Goal: Information Seeking & Learning: Find specific fact

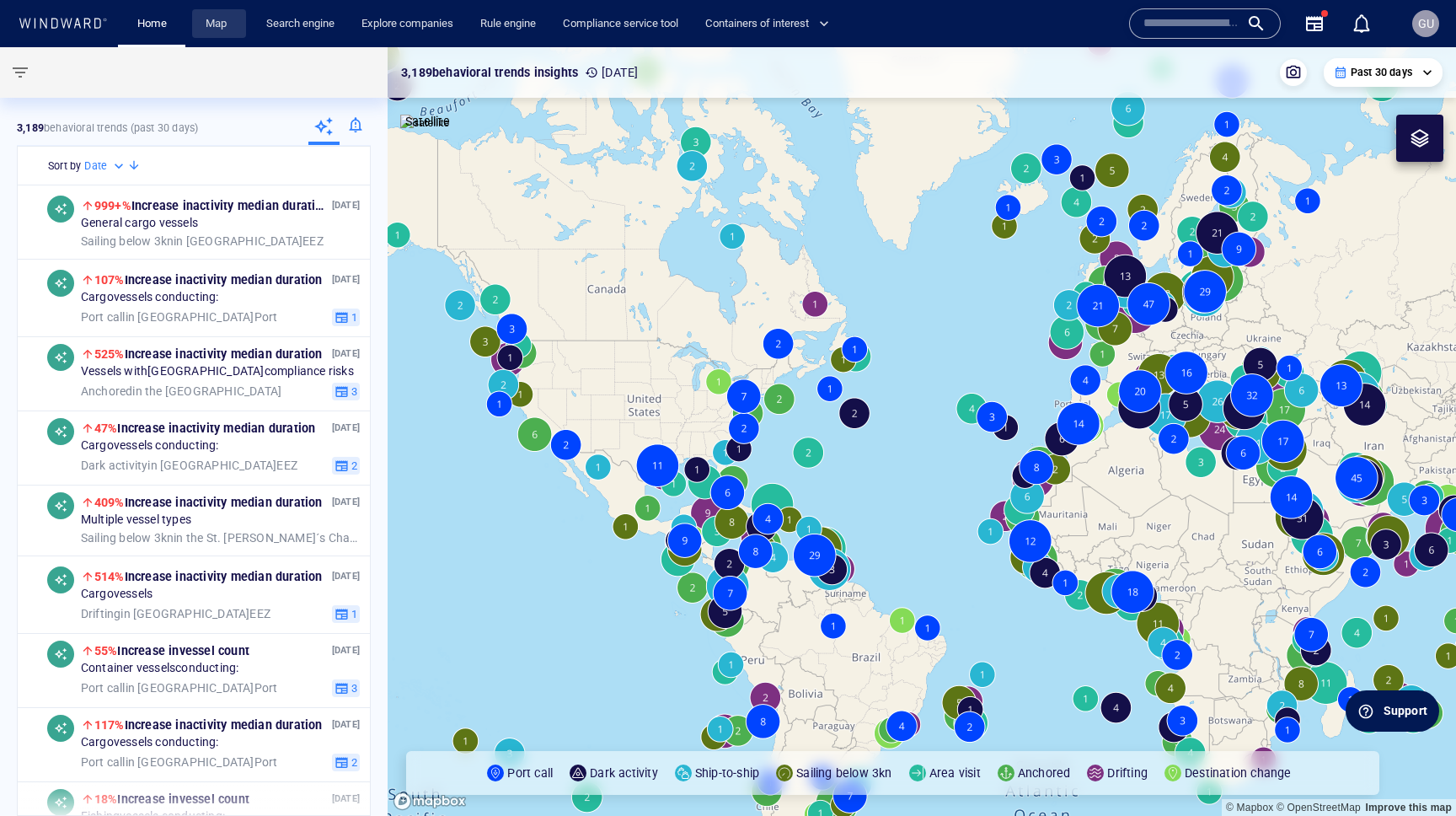
click at [225, 28] on link "Map" at bounding box center [219, 24] width 41 height 30
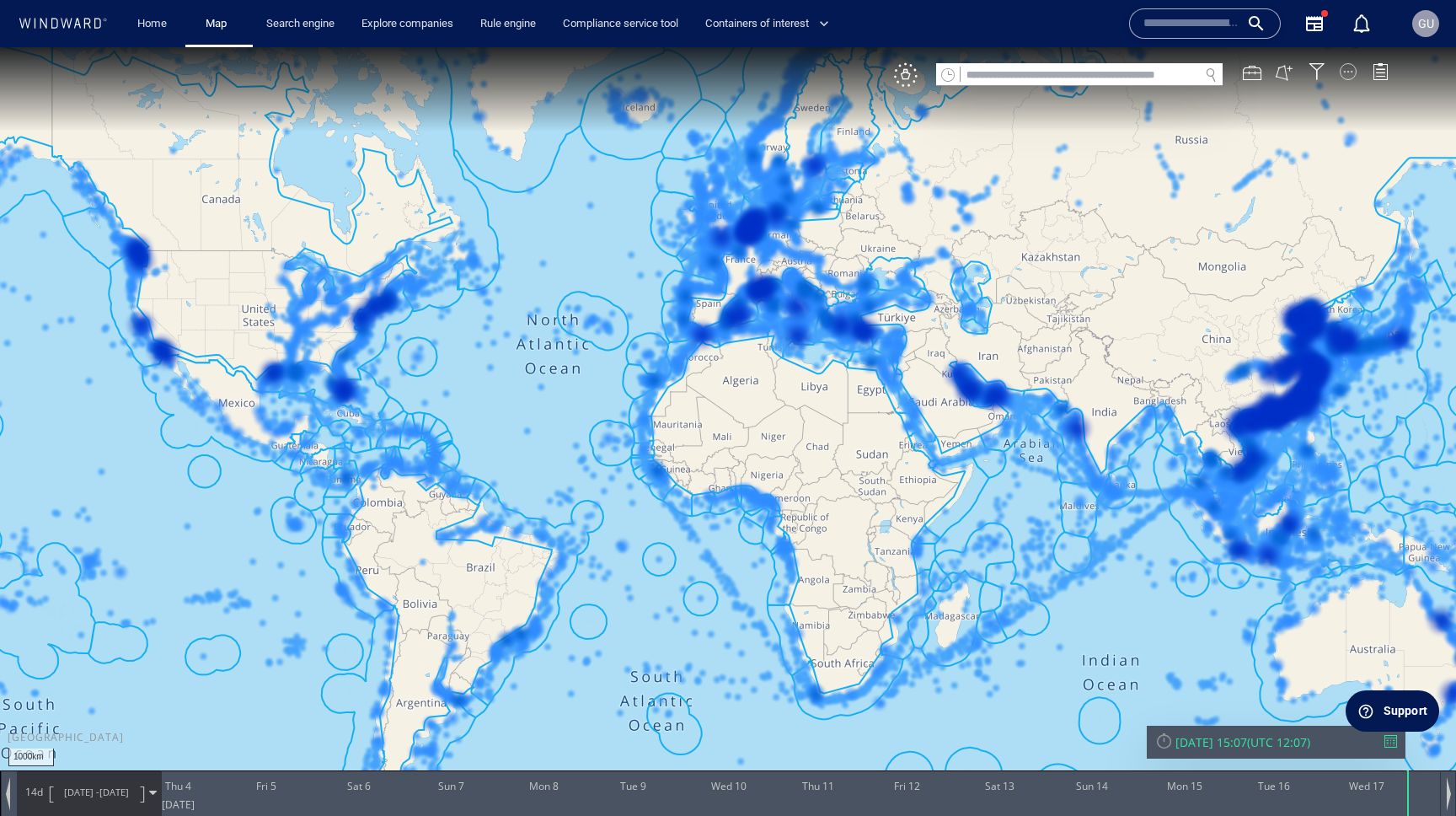
click at [1352, 68] on div at bounding box center [1348, 72] width 17 height 17
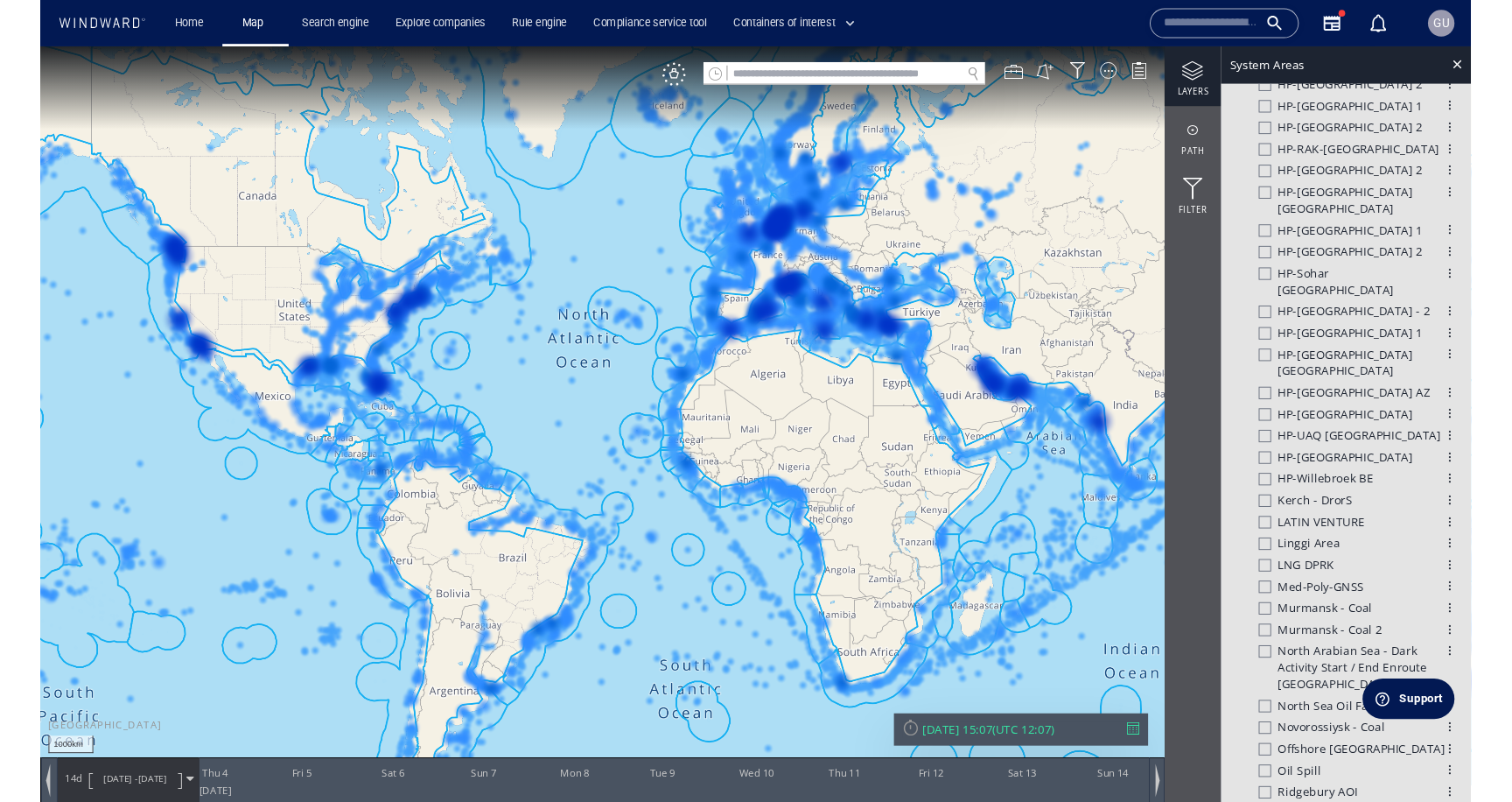
scroll to position [2116, 0]
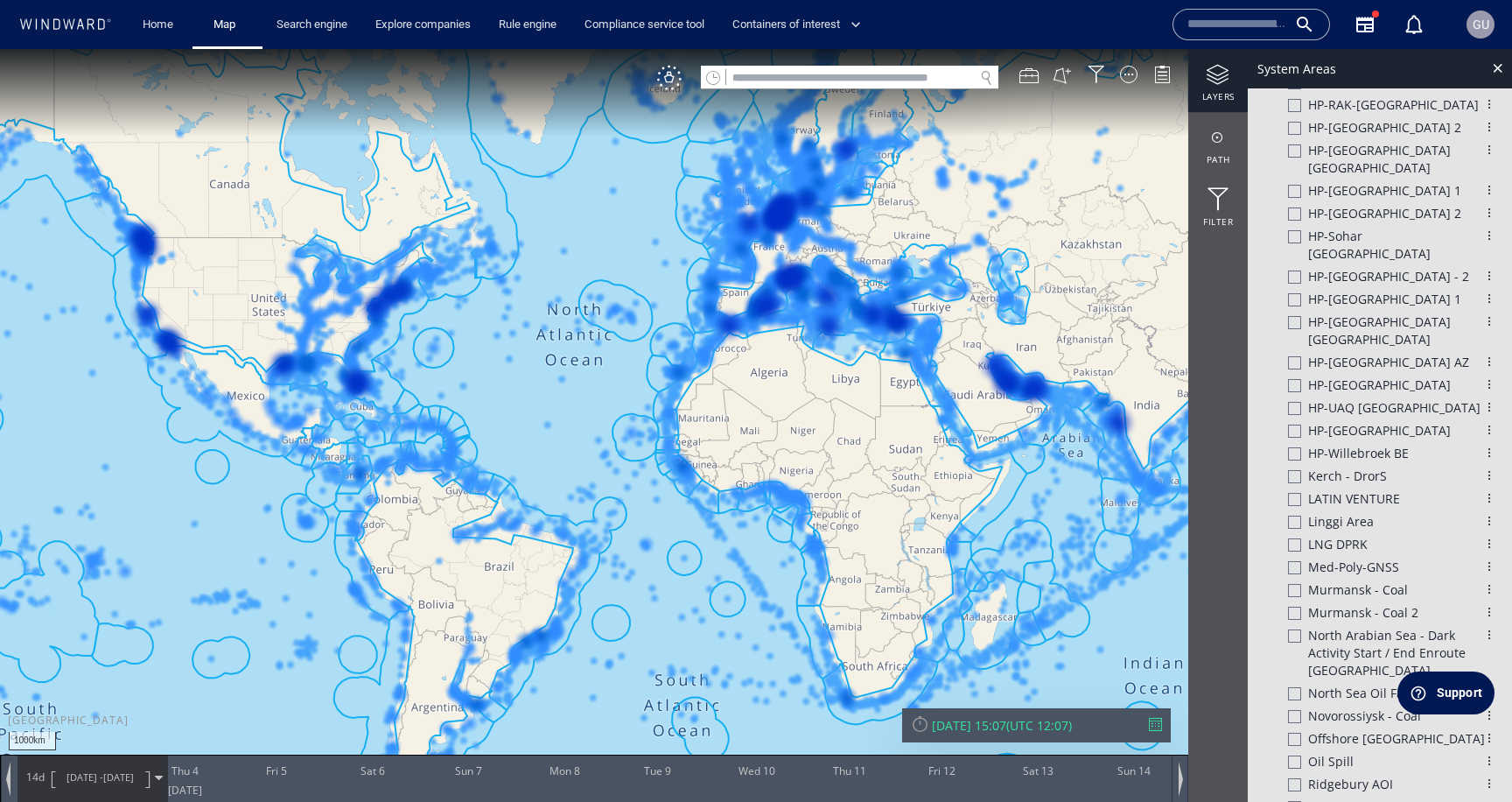
click at [1451, 693] on div "Support" at bounding box center [1459, 692] width 45 height 18
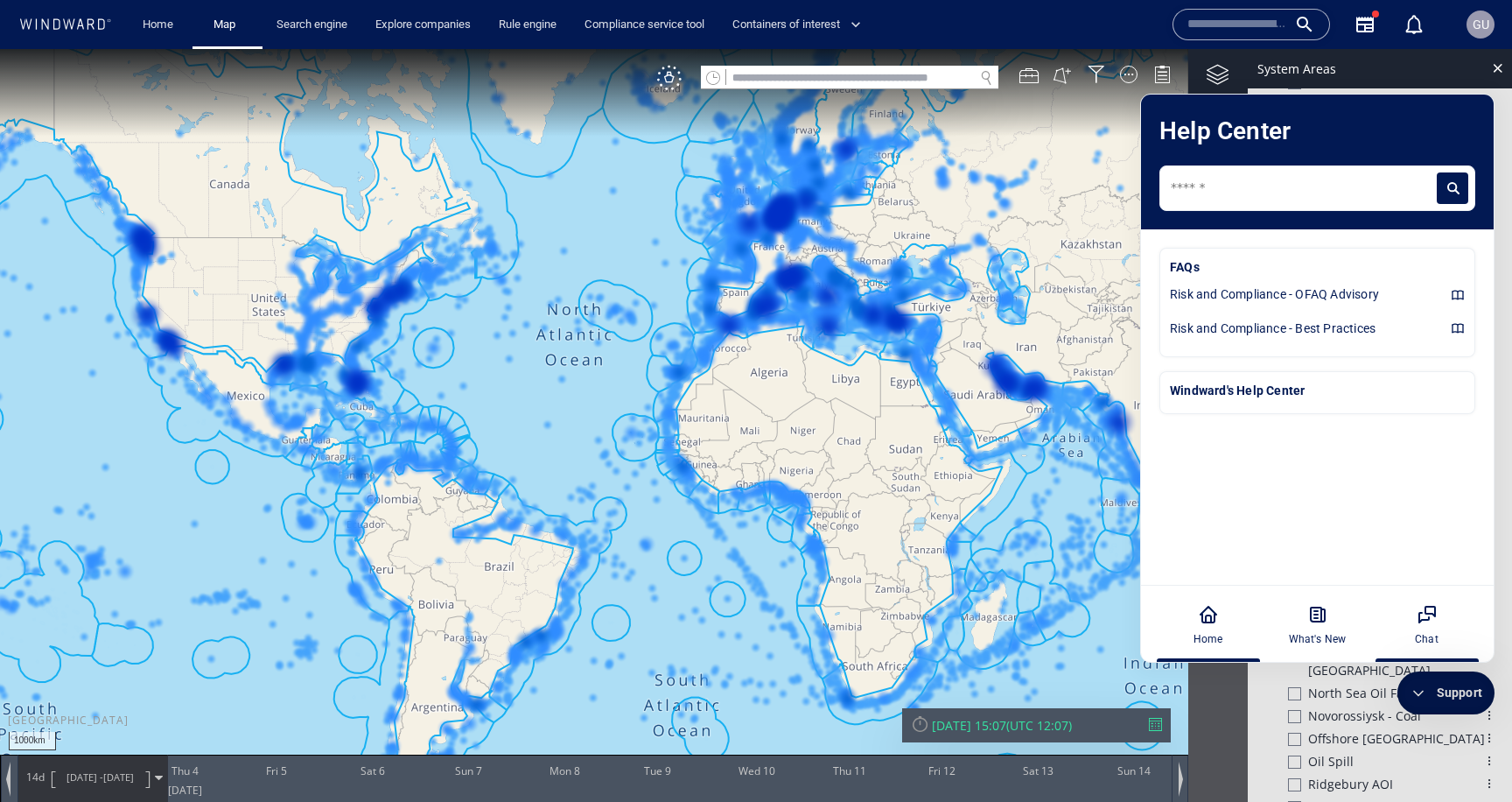
click at [1418, 626] on div "Chat" at bounding box center [1427, 624] width 97 height 77
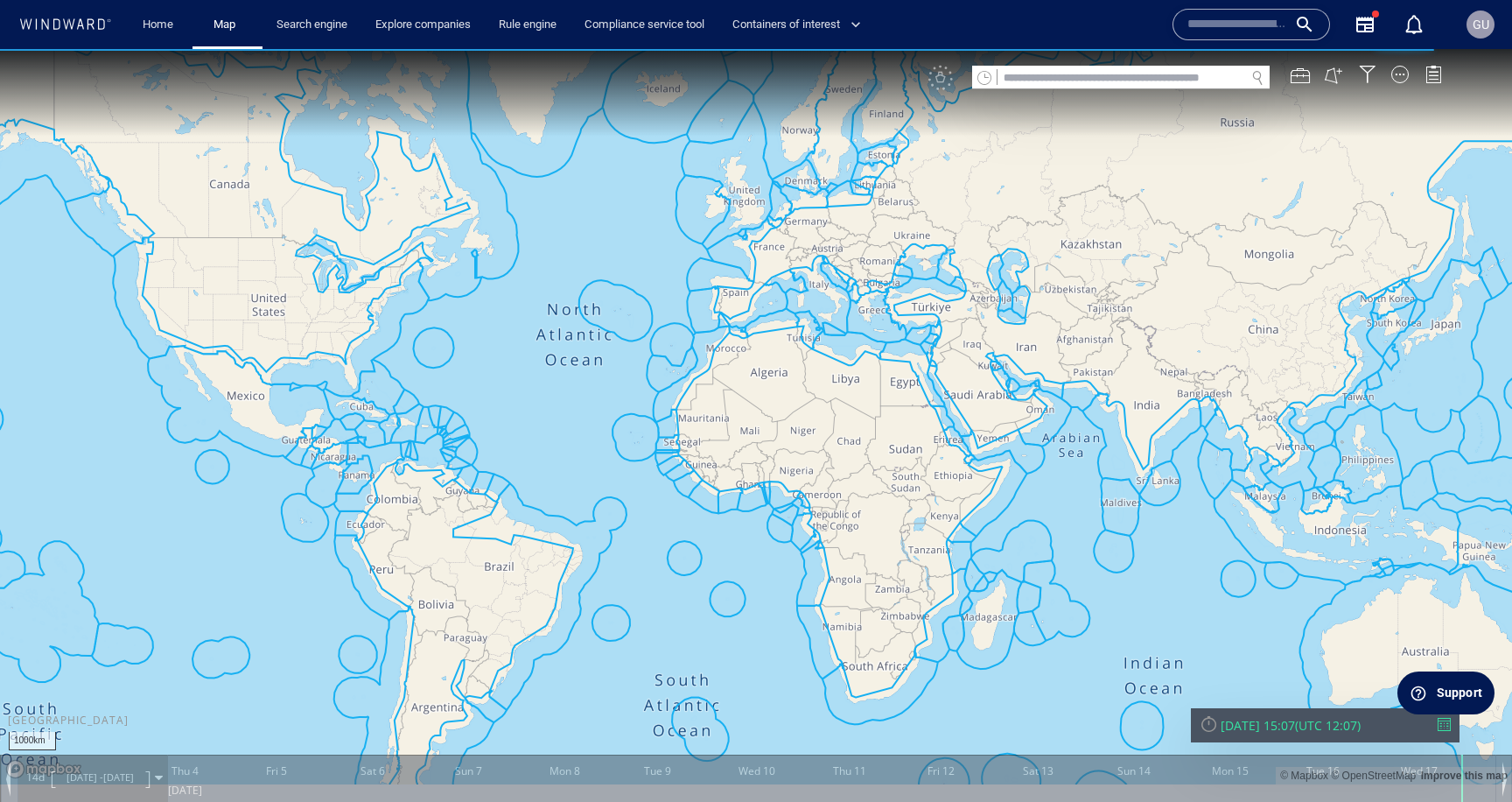
click at [1443, 691] on div "Support" at bounding box center [1459, 692] width 45 height 18
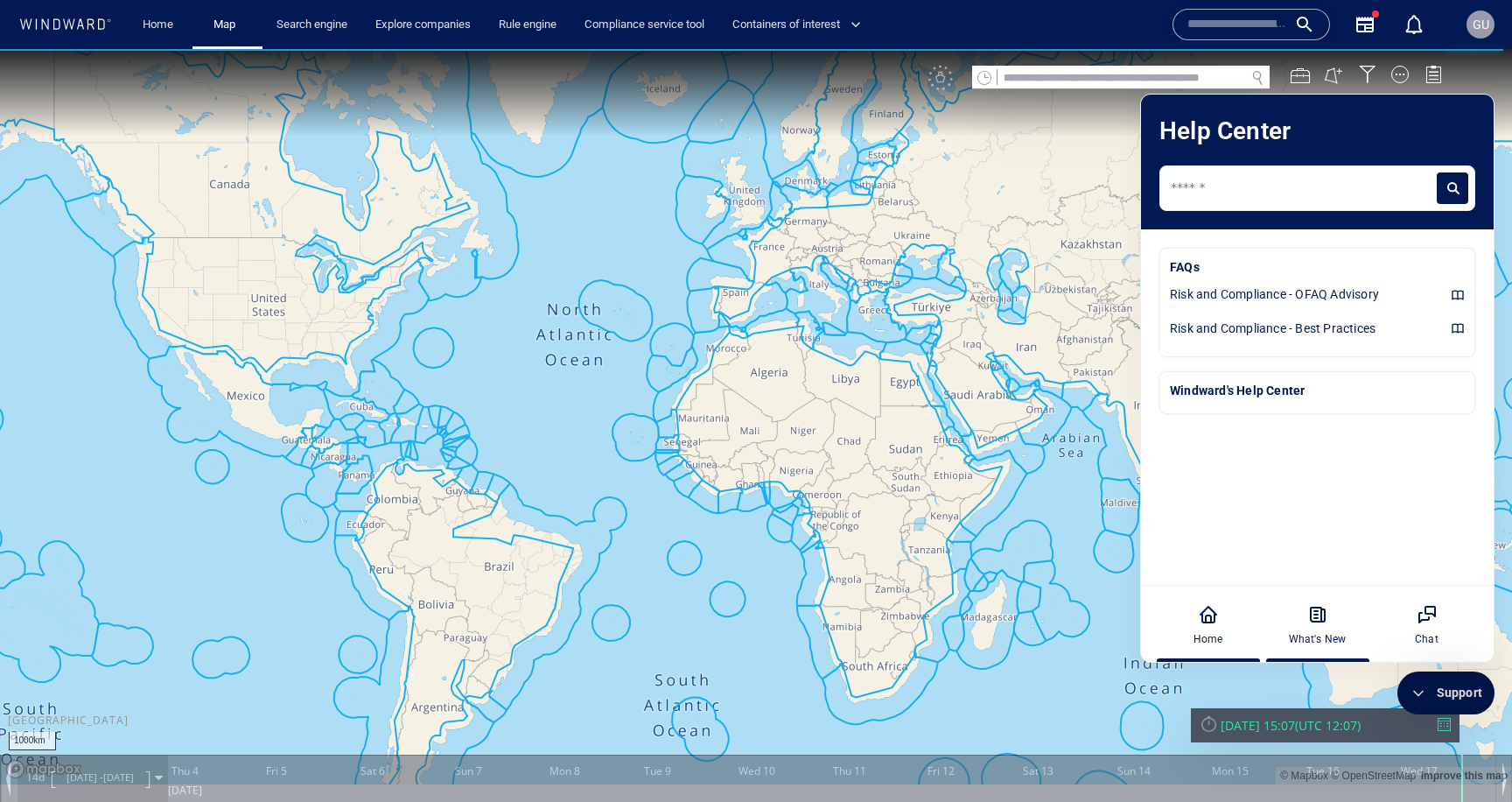
click at [1308, 636] on div "What's New" at bounding box center [1318, 639] width 58 height 15
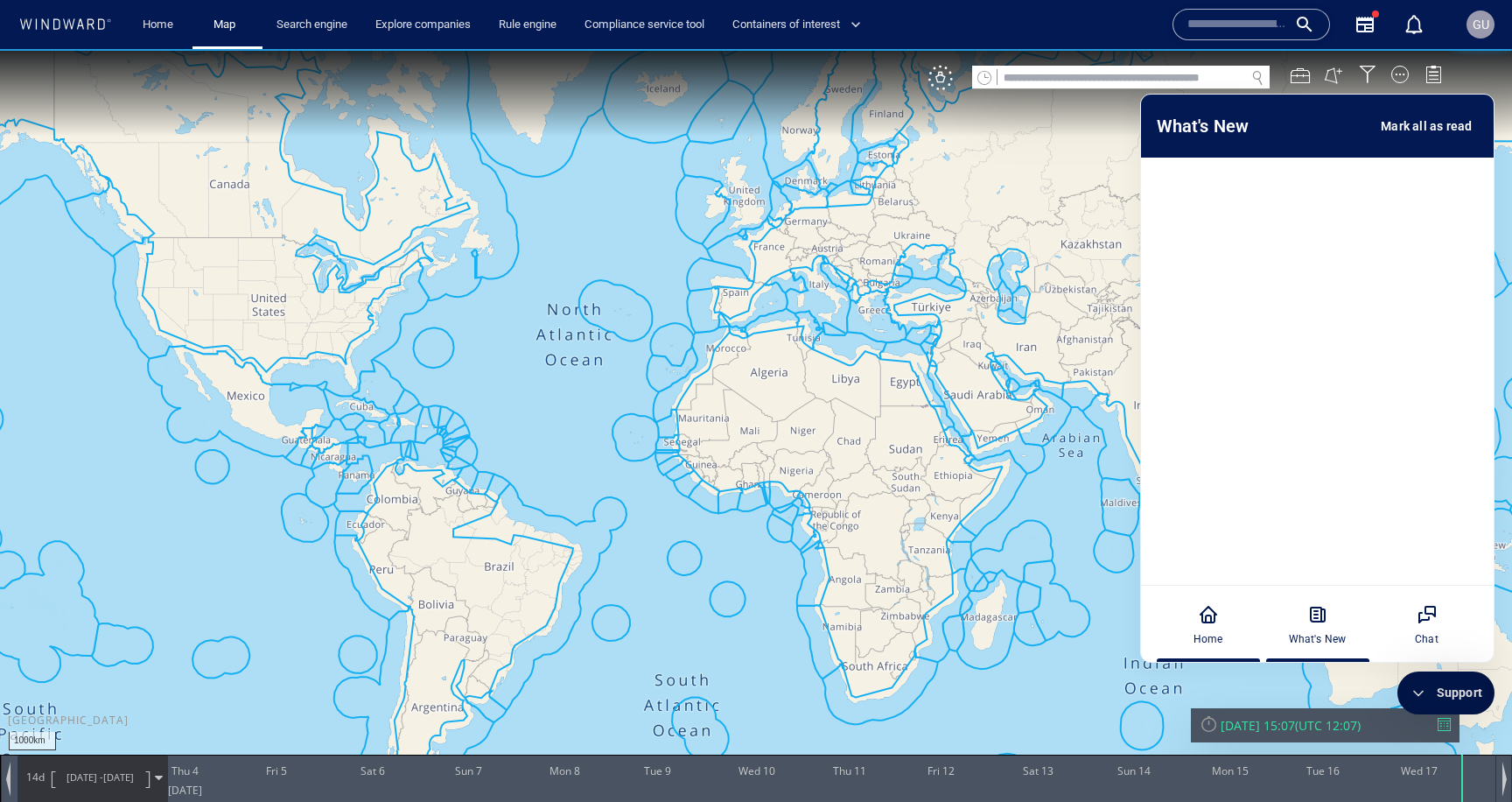
click at [1239, 626] on div "Home" at bounding box center [1208, 624] width 97 height 77
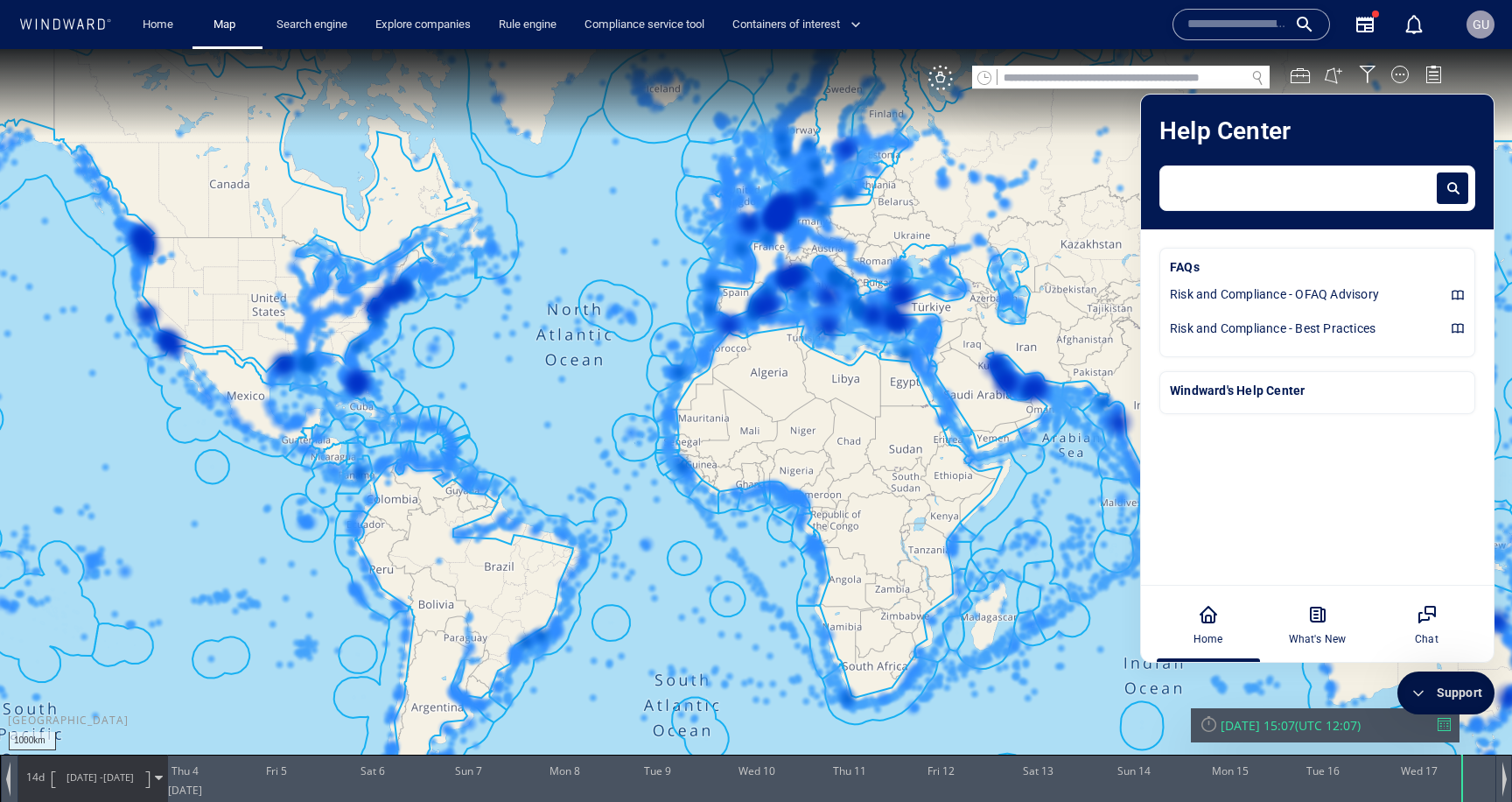
click at [1245, 193] on textarea at bounding box center [1303, 183] width 263 height 22
click at [328, 22] on link "Search engine" at bounding box center [312, 25] width 85 height 31
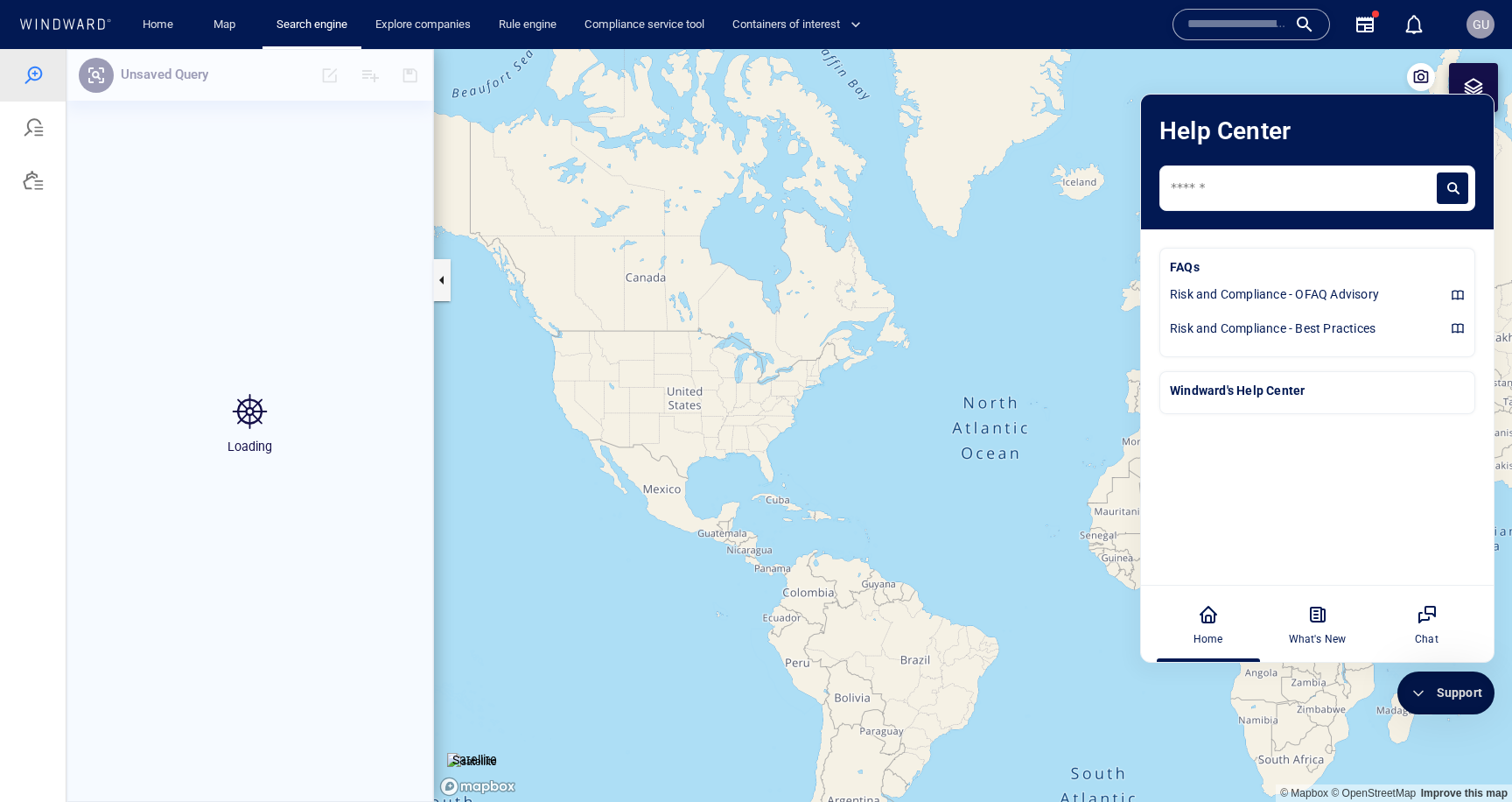
click at [1432, 683] on div "Support" at bounding box center [1446, 693] width 97 height 42
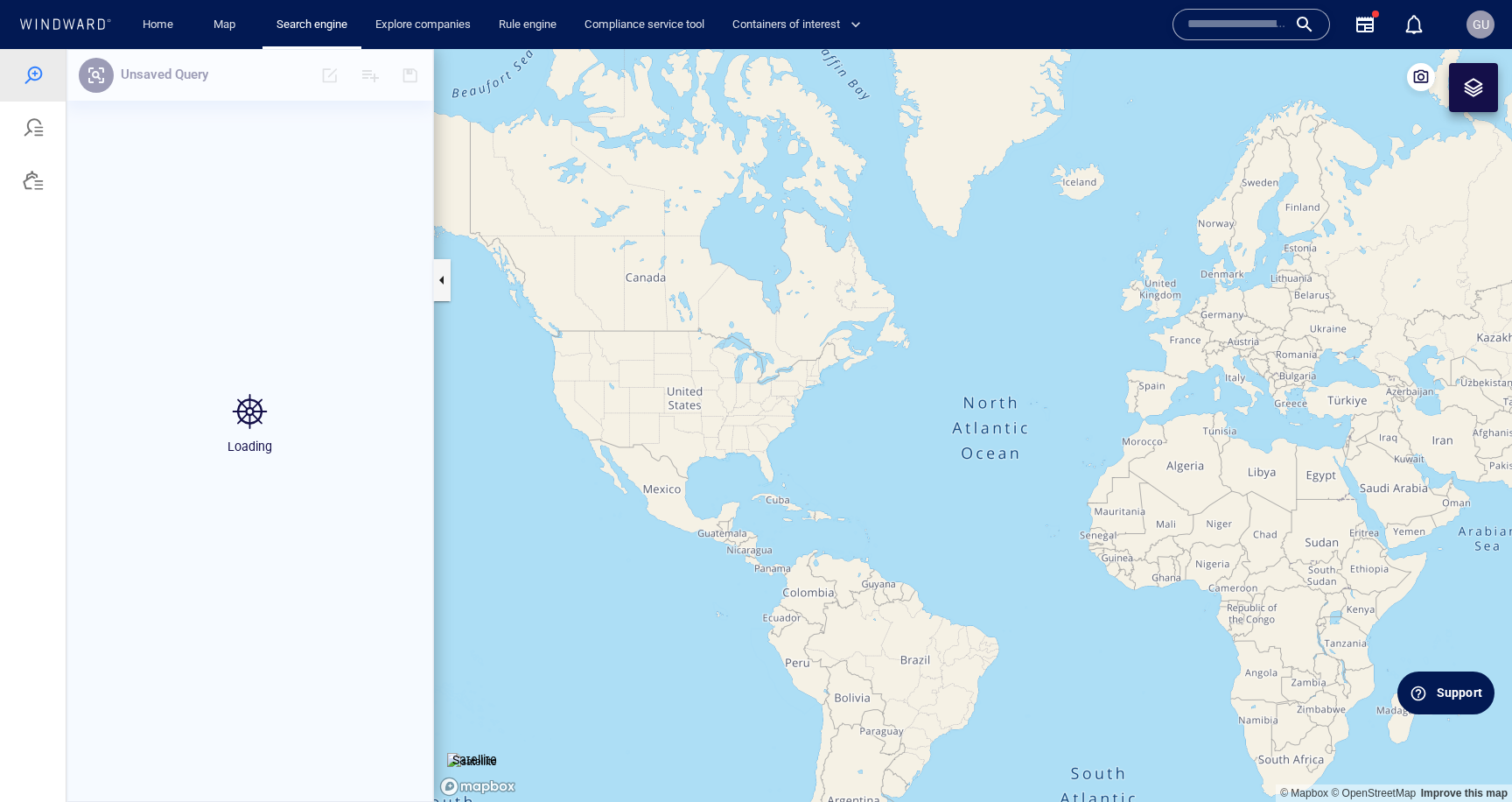
click at [1201, 29] on input "text" at bounding box center [1237, 24] width 99 height 26
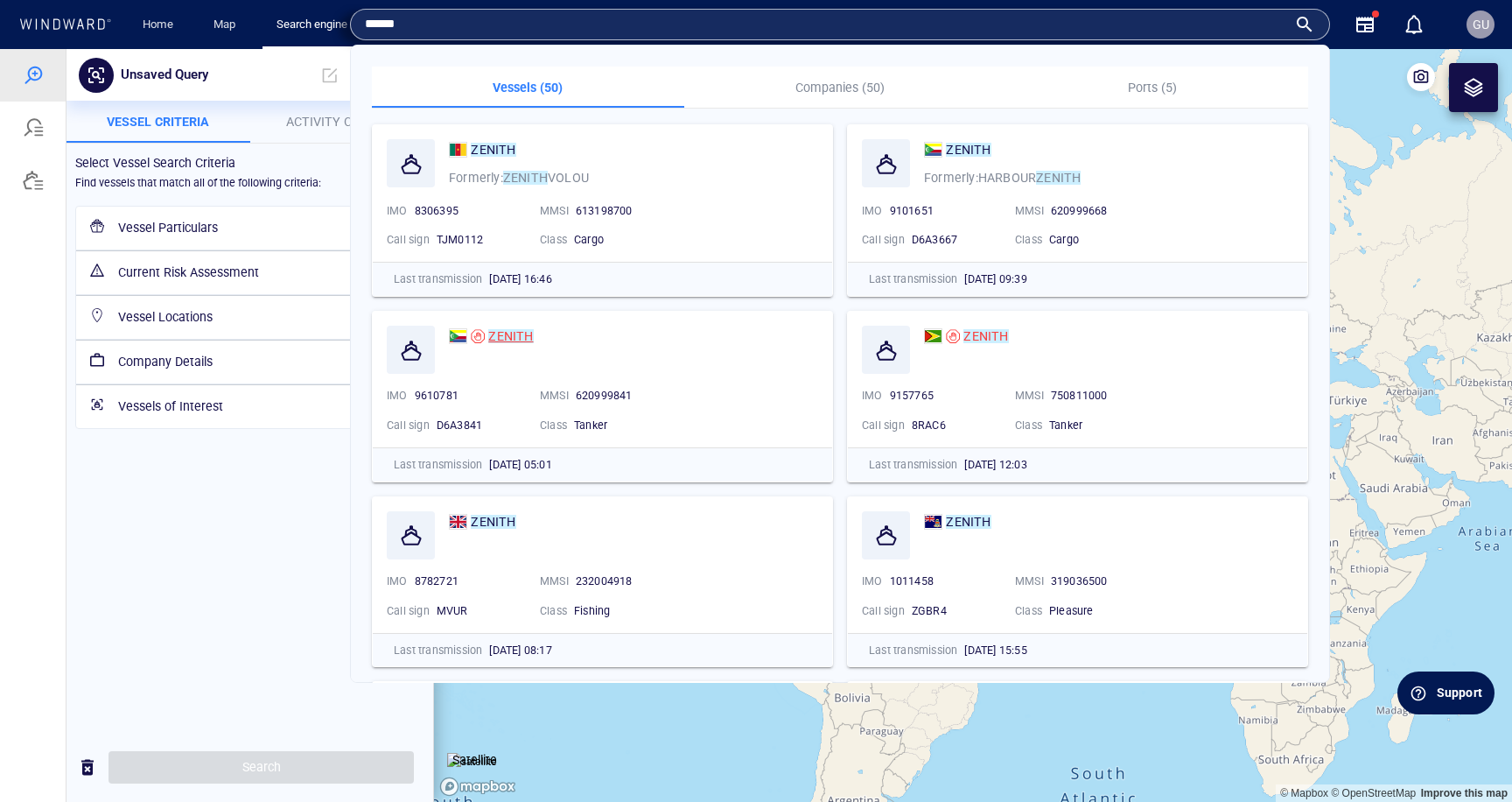
type input "******"
click at [524, 340] on mark "ZENITH" at bounding box center [510, 336] width 44 height 14
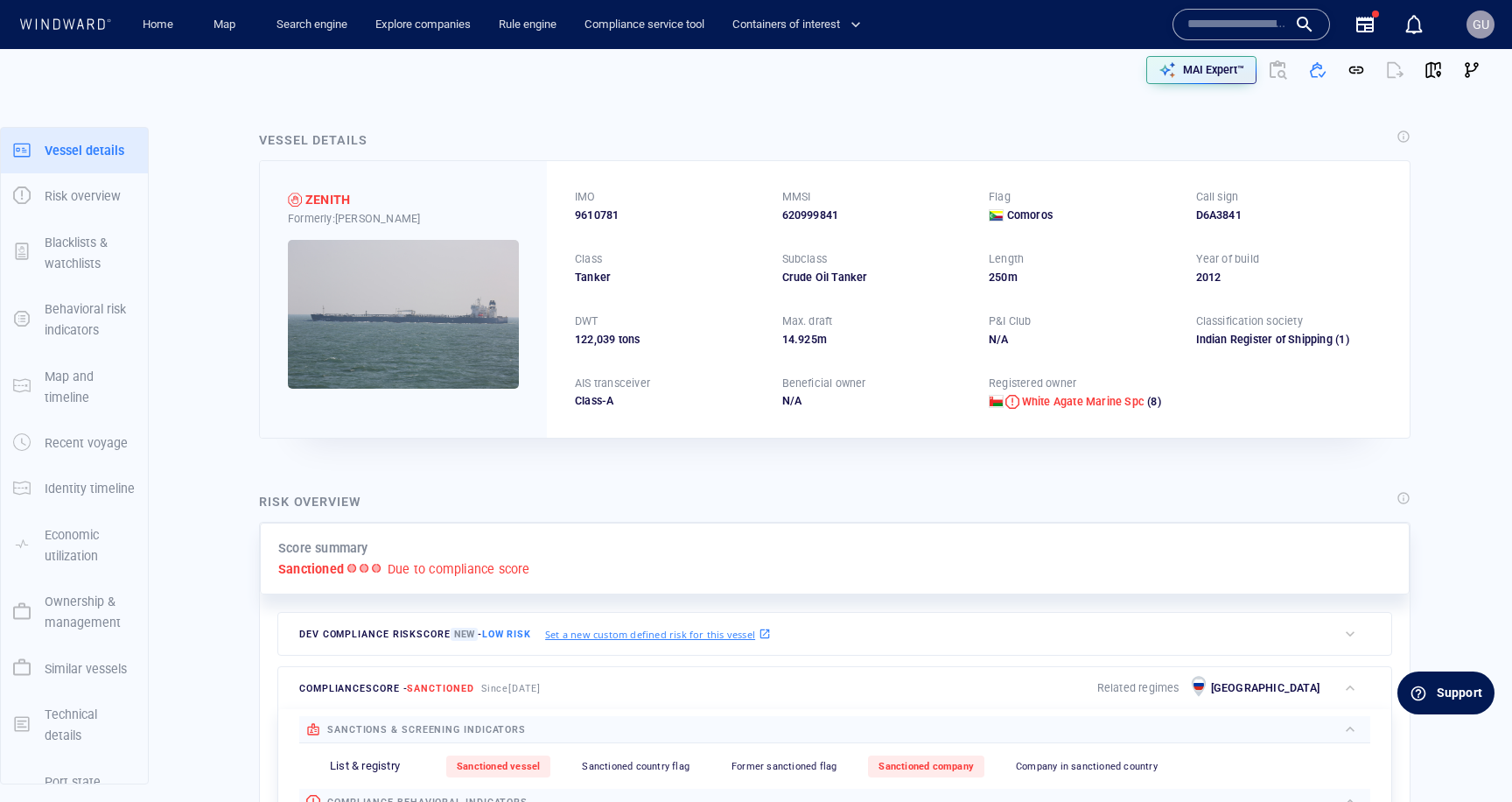
click at [1435, 688] on div "Support" at bounding box center [1446, 693] width 97 height 42
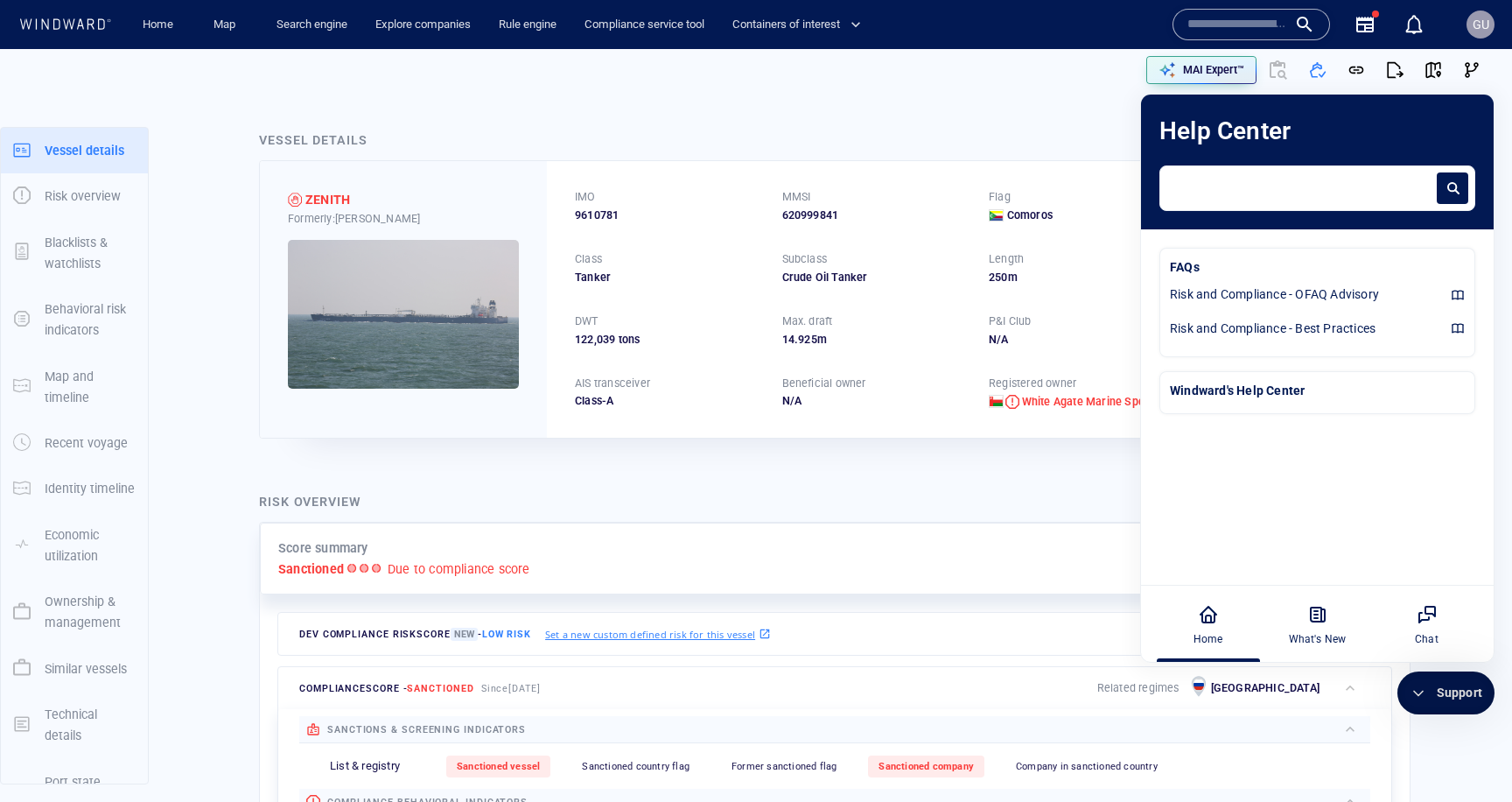
click at [1233, 189] on textarea at bounding box center [1303, 183] width 263 height 22
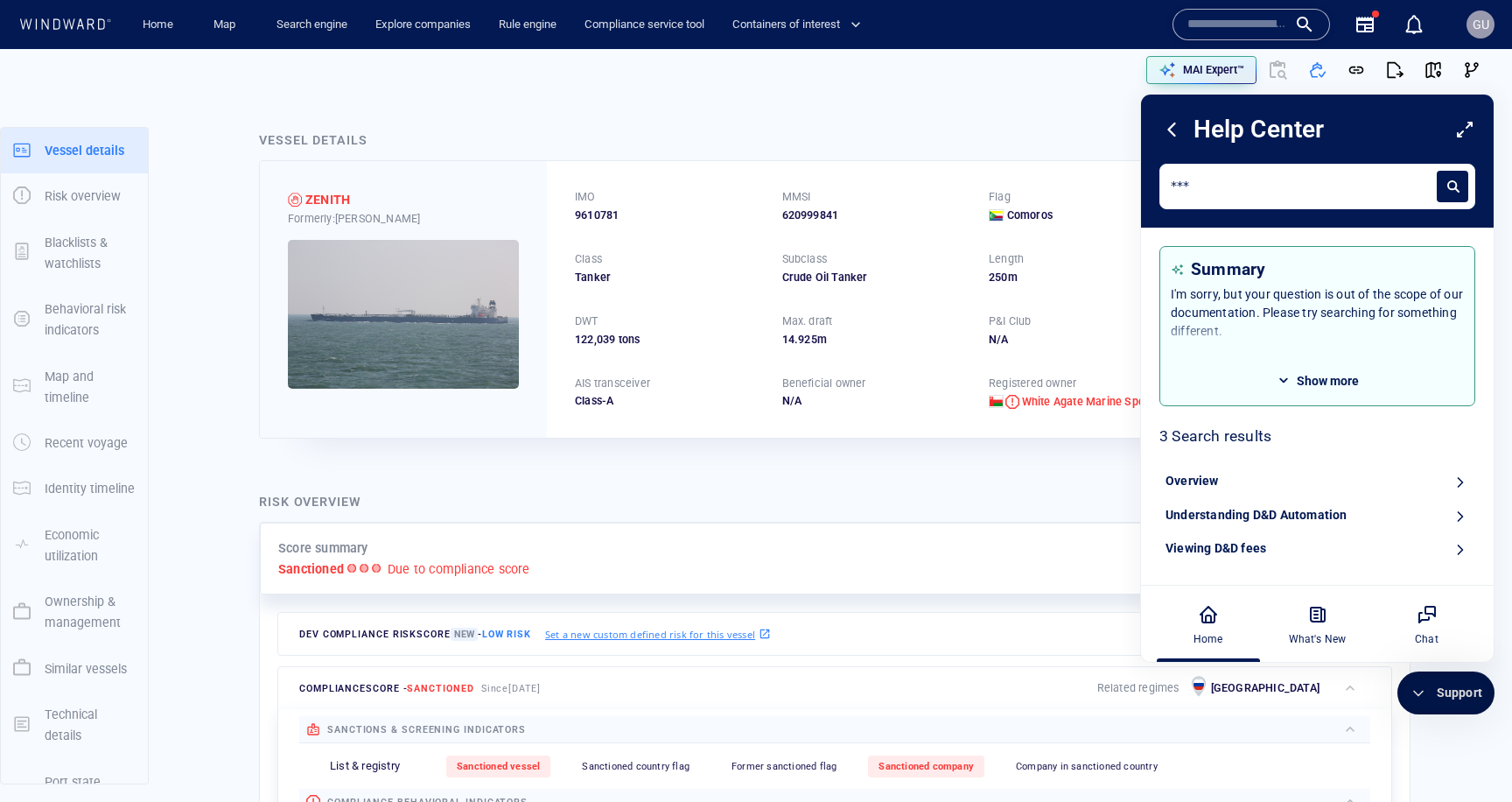
scroll to position [3, 0]
type textarea "***"
click at [1455, 126] on icon at bounding box center [1466, 128] width 21 height 21
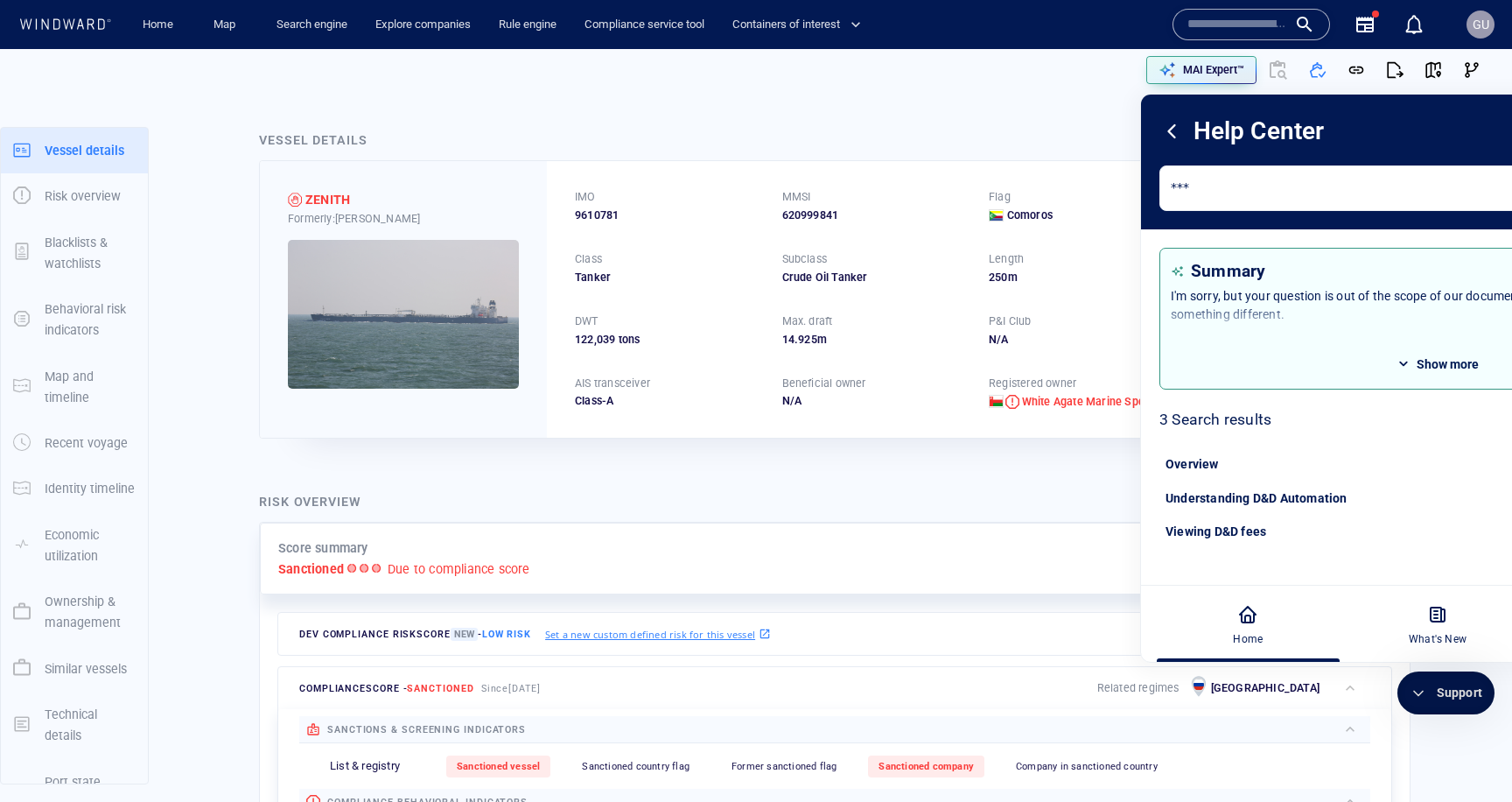
scroll to position [0, 0]
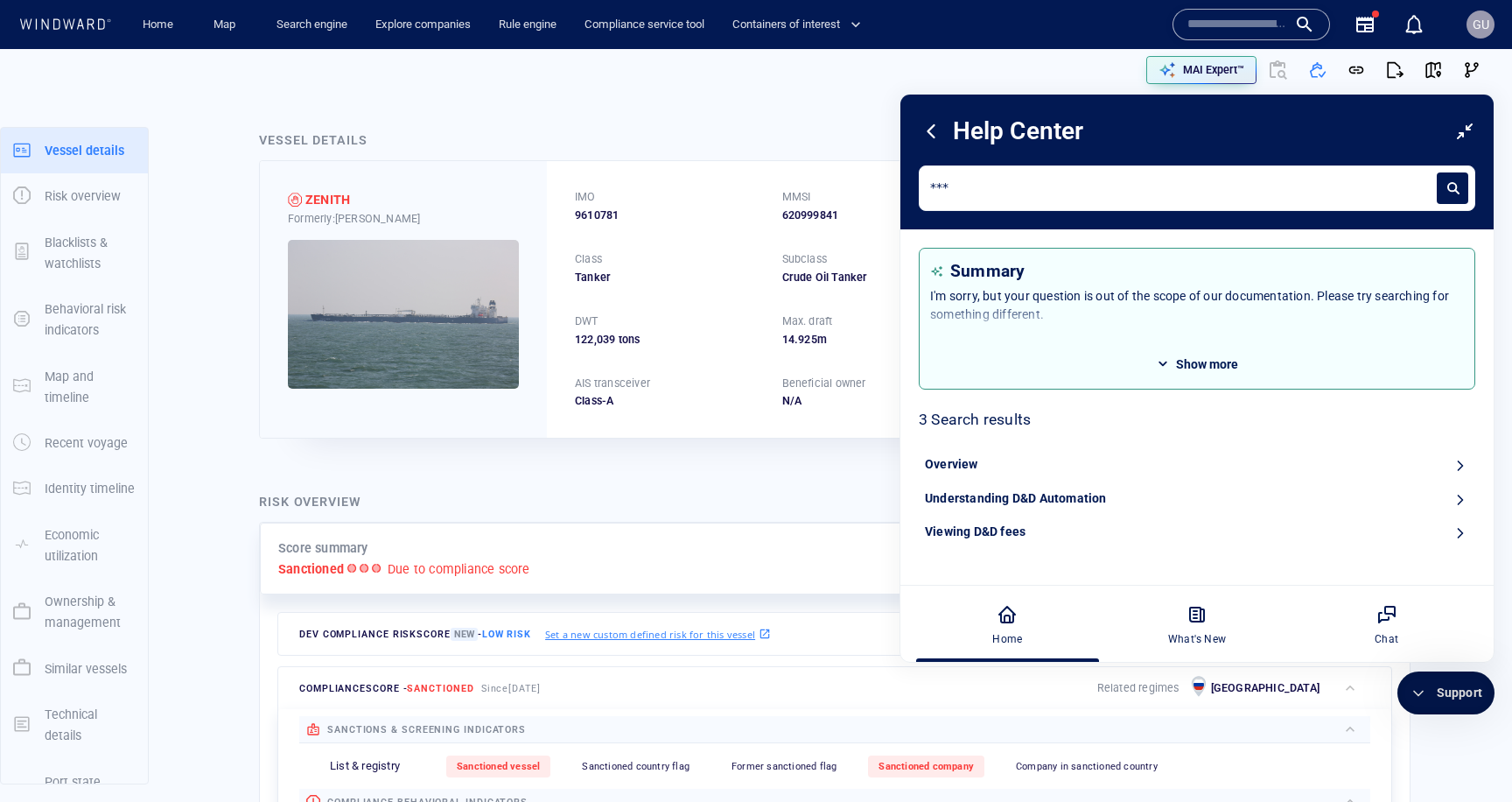
click at [1456, 131] on icon at bounding box center [1466, 131] width 21 height 21
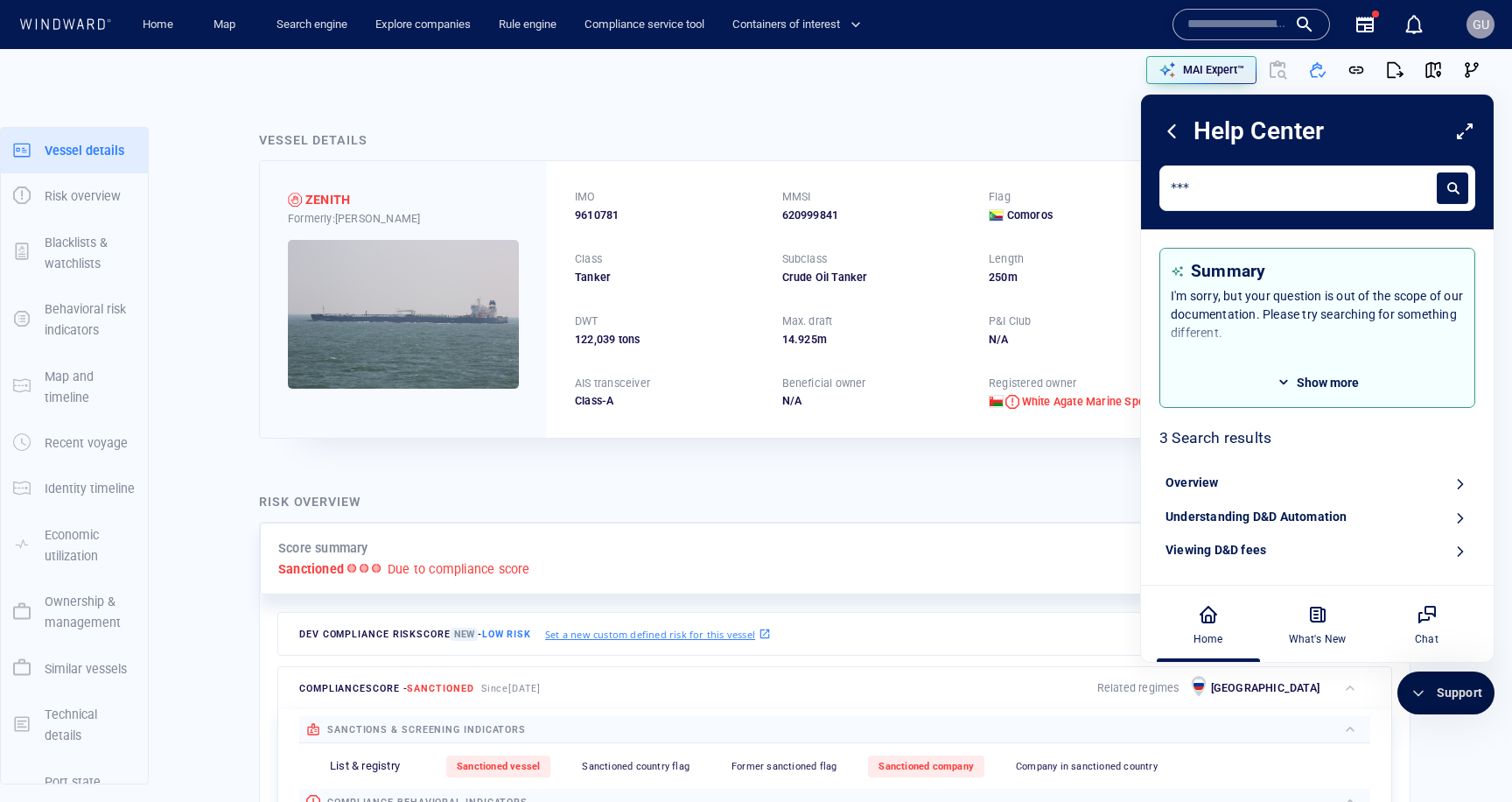
click at [1458, 132] on icon at bounding box center [1465, 131] width 14 height 14
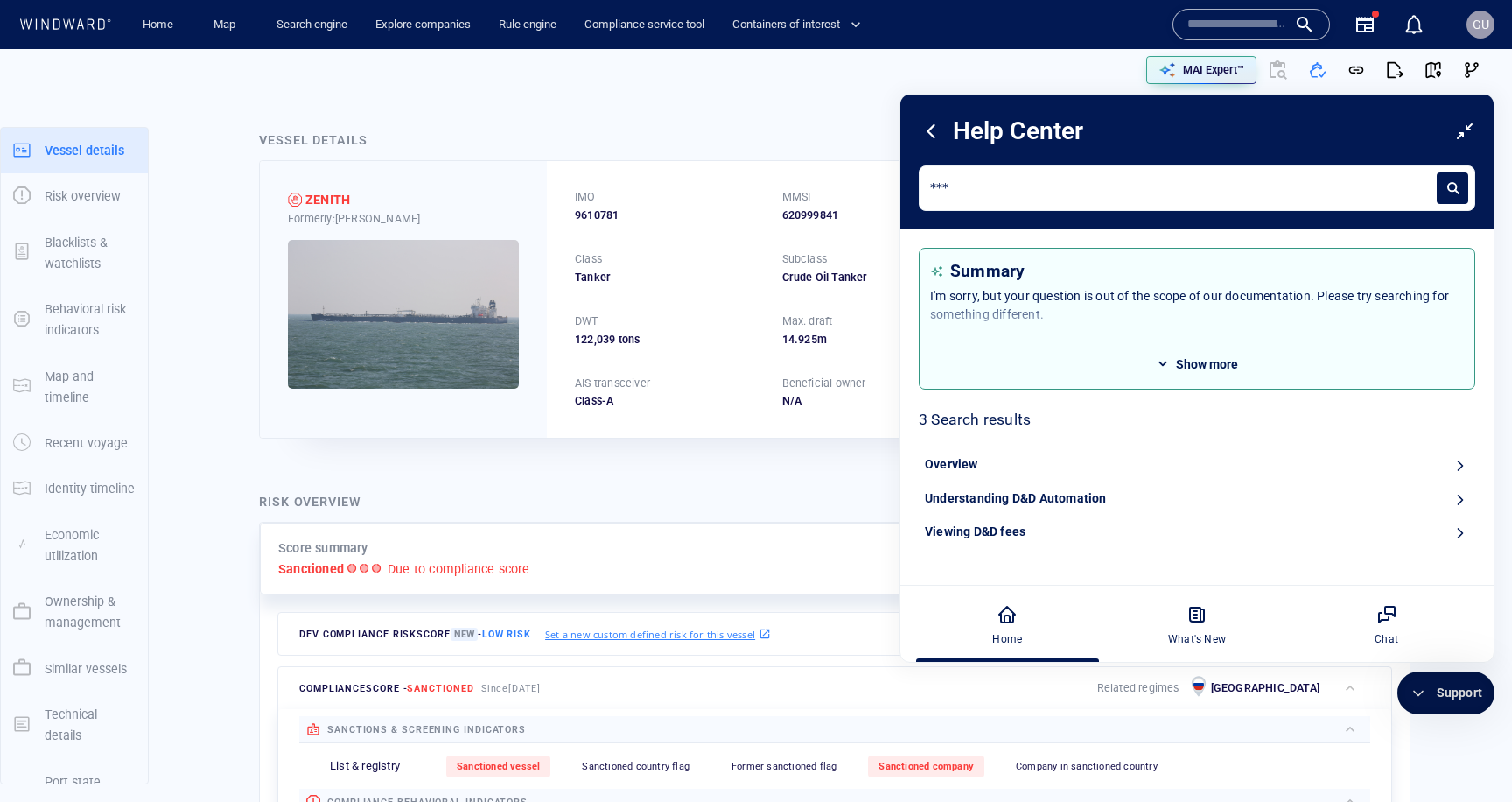
click at [995, 533] on div "Viewing D&D fees" at bounding box center [976, 532] width 100 height 18
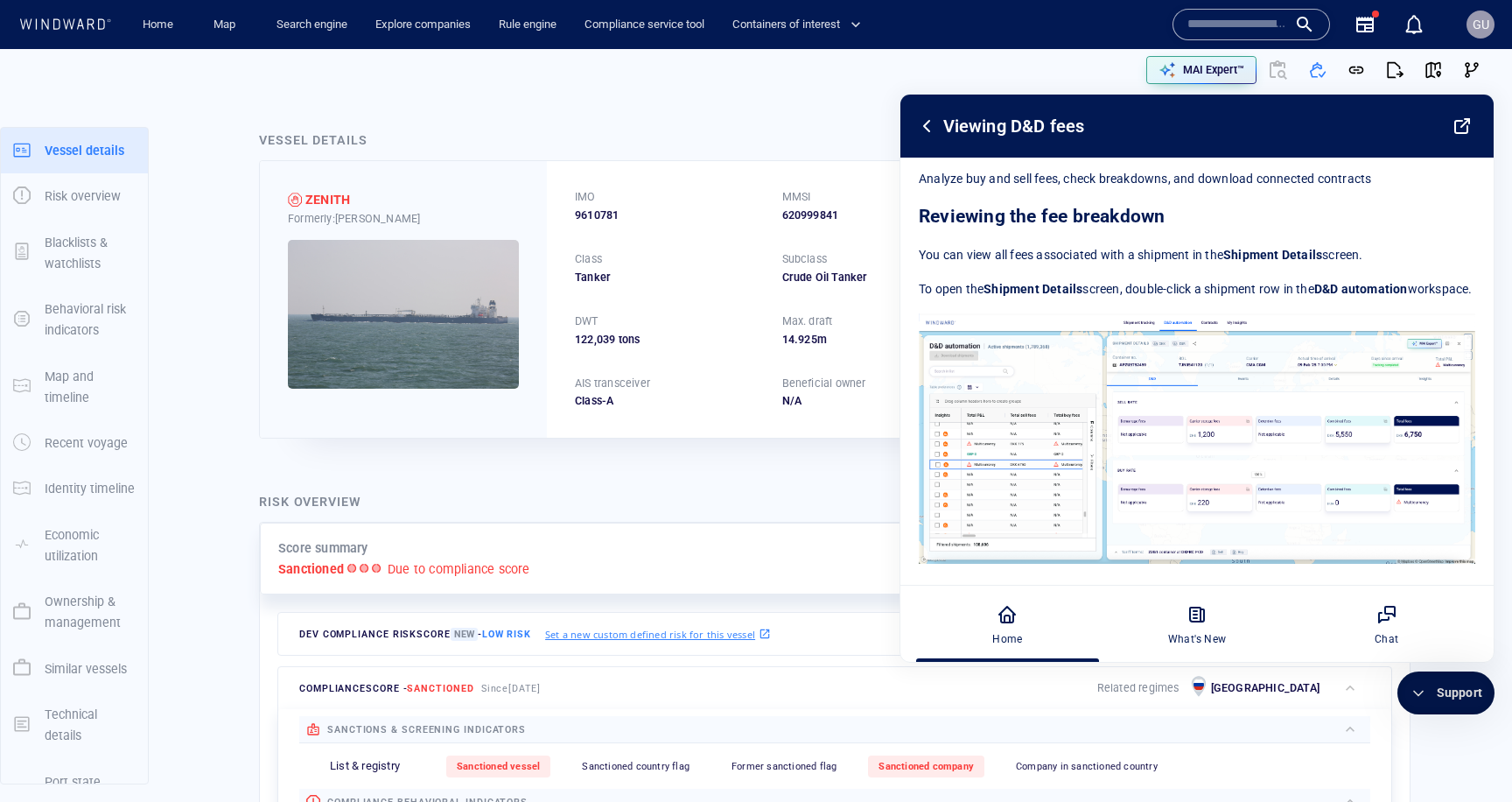
click at [921, 126] on icon at bounding box center [927, 126] width 21 height 21
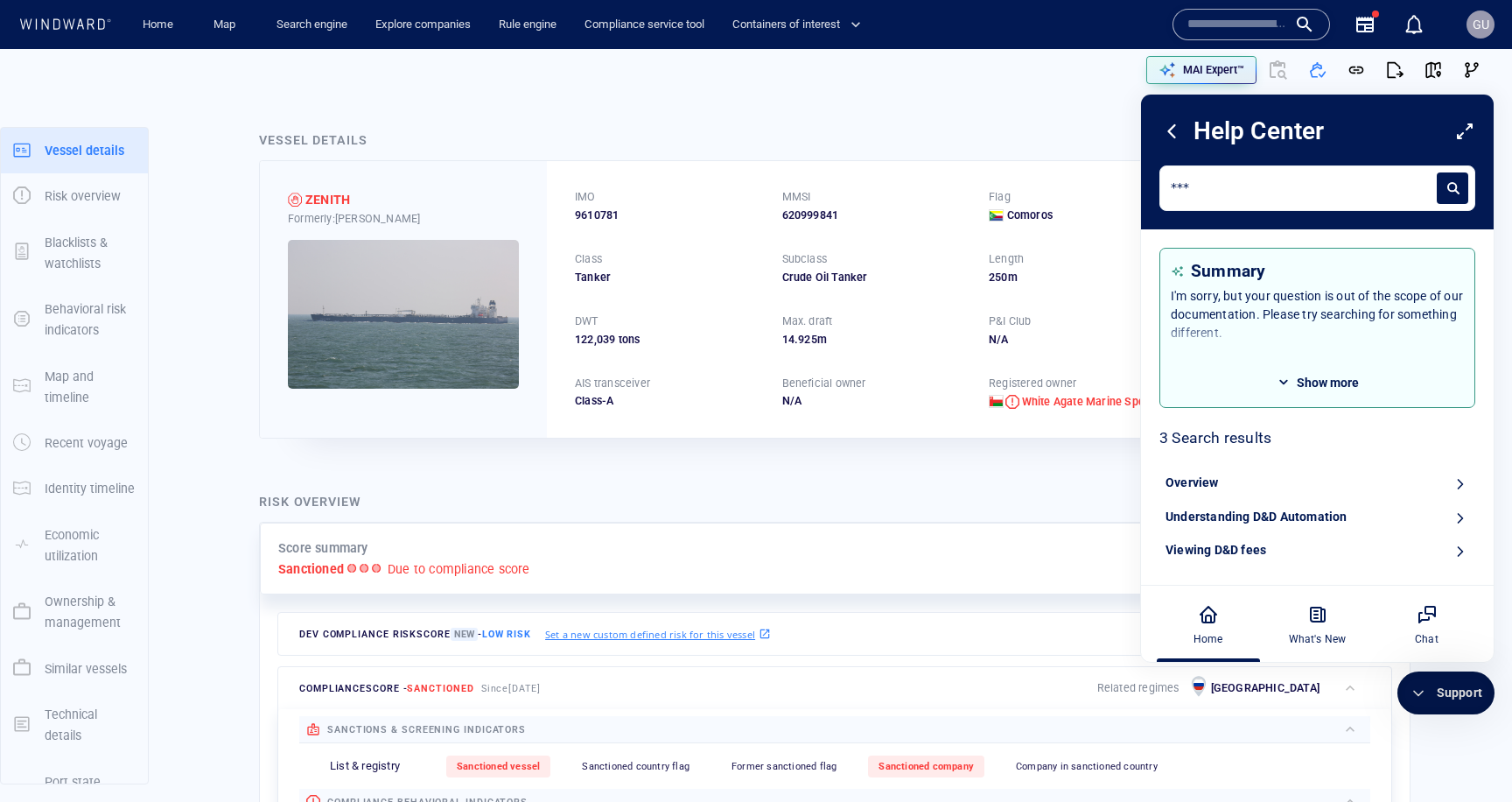
click at [1449, 684] on div "Support" at bounding box center [1459, 692] width 45 height 18
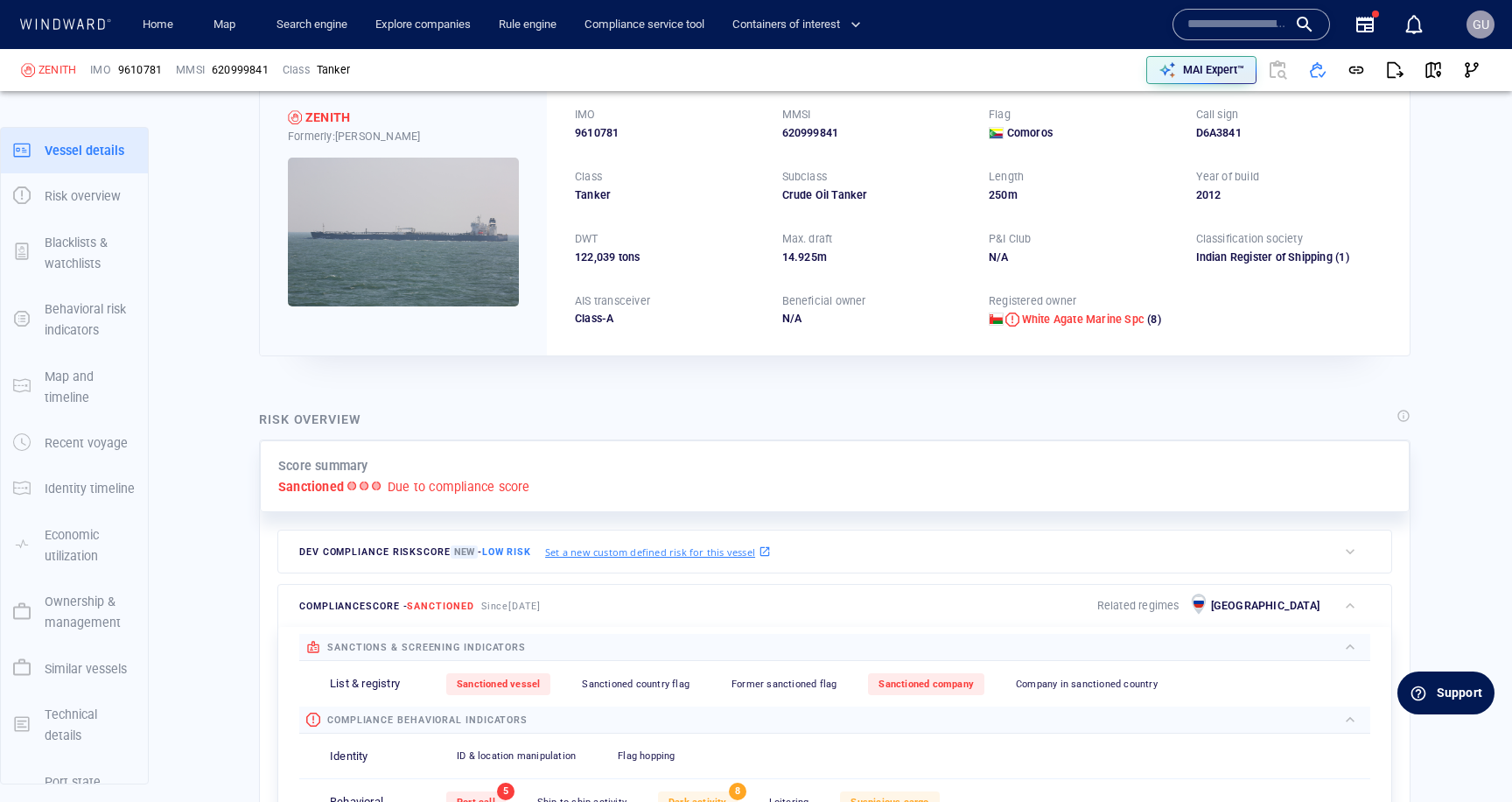
click at [1460, 692] on div "Support" at bounding box center [1459, 692] width 45 height 18
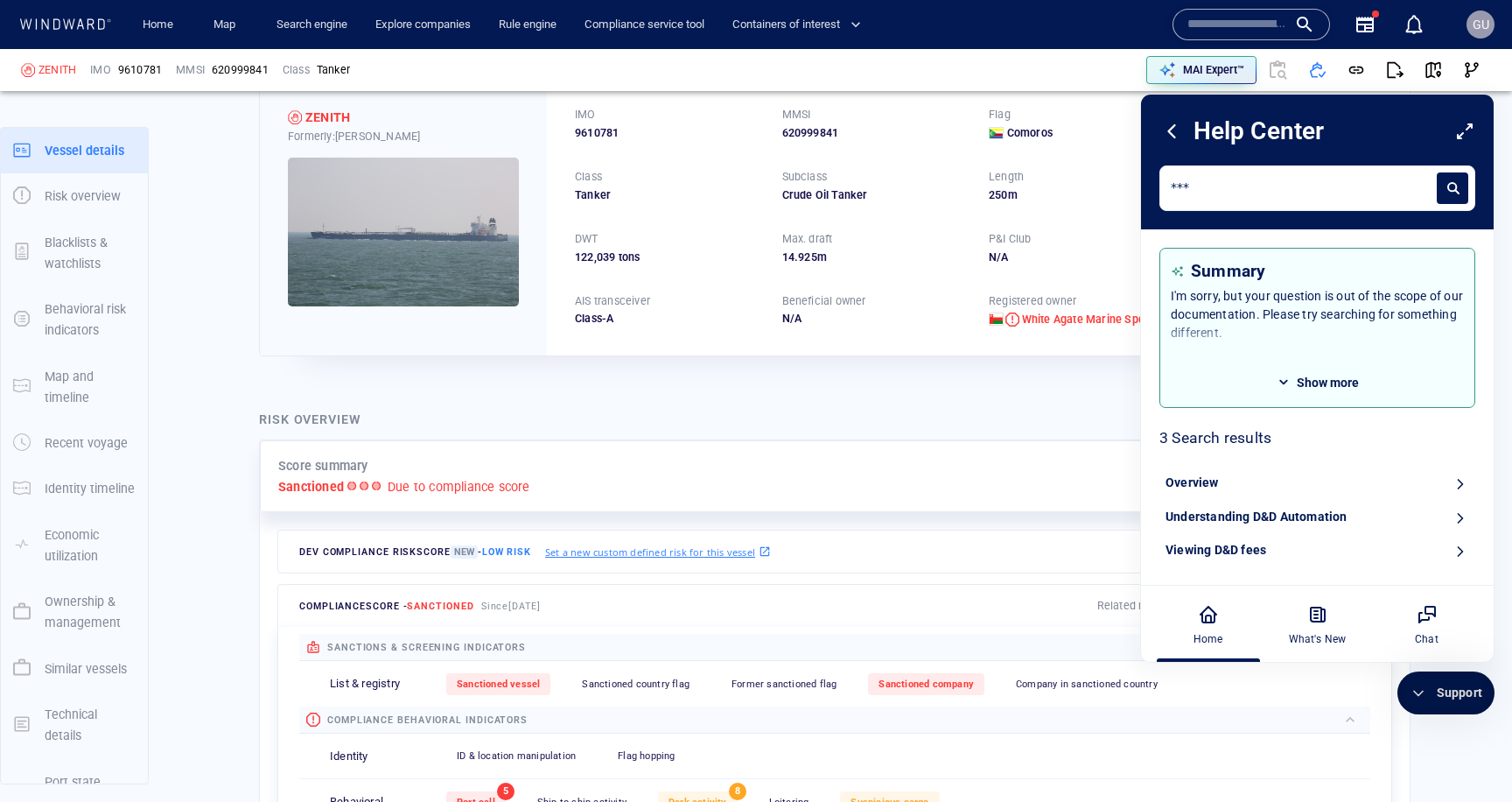
click at [1258, 552] on div "Viewing D&D fees" at bounding box center [1216, 550] width 100 height 18
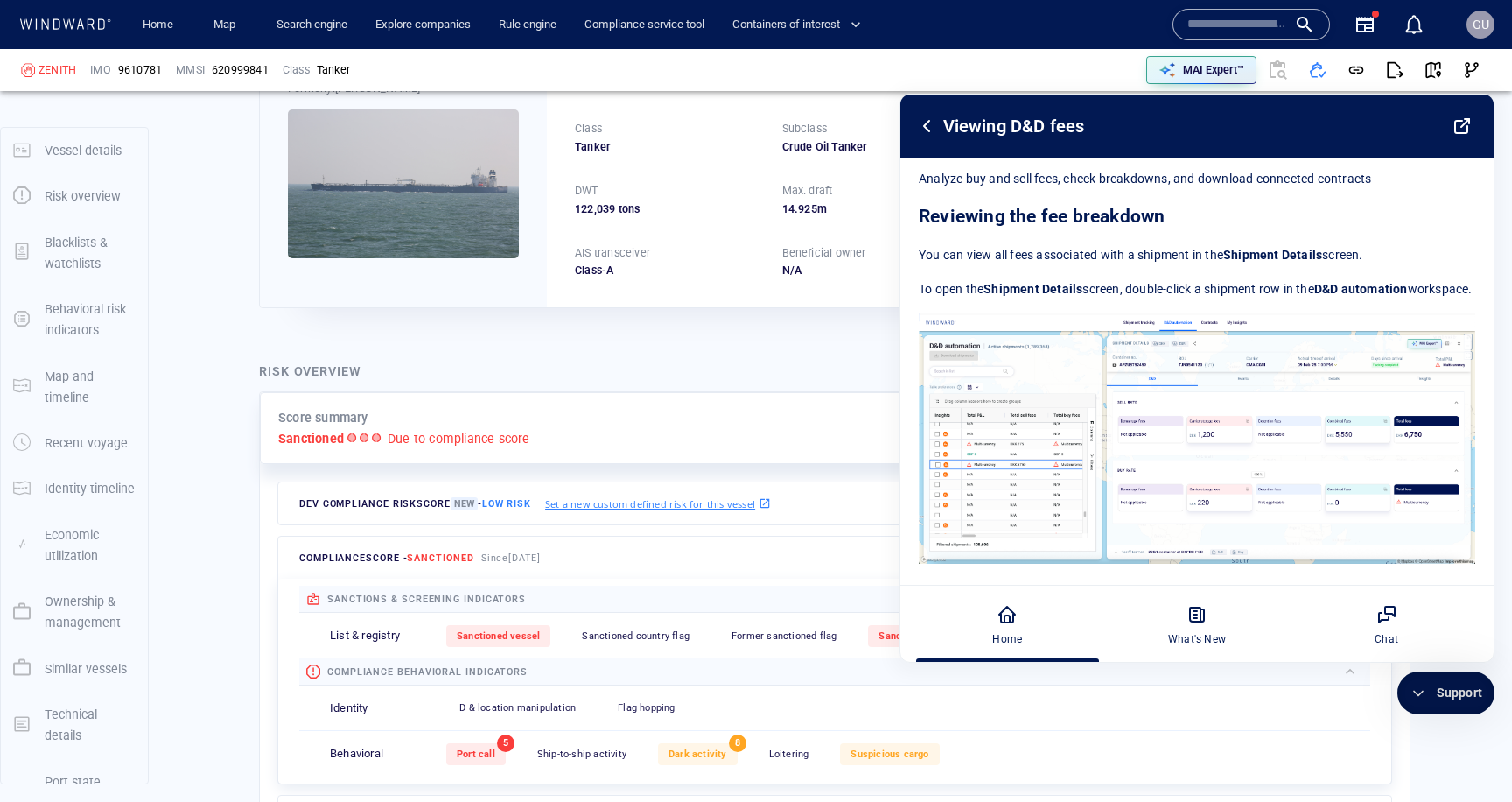
scroll to position [45, 0]
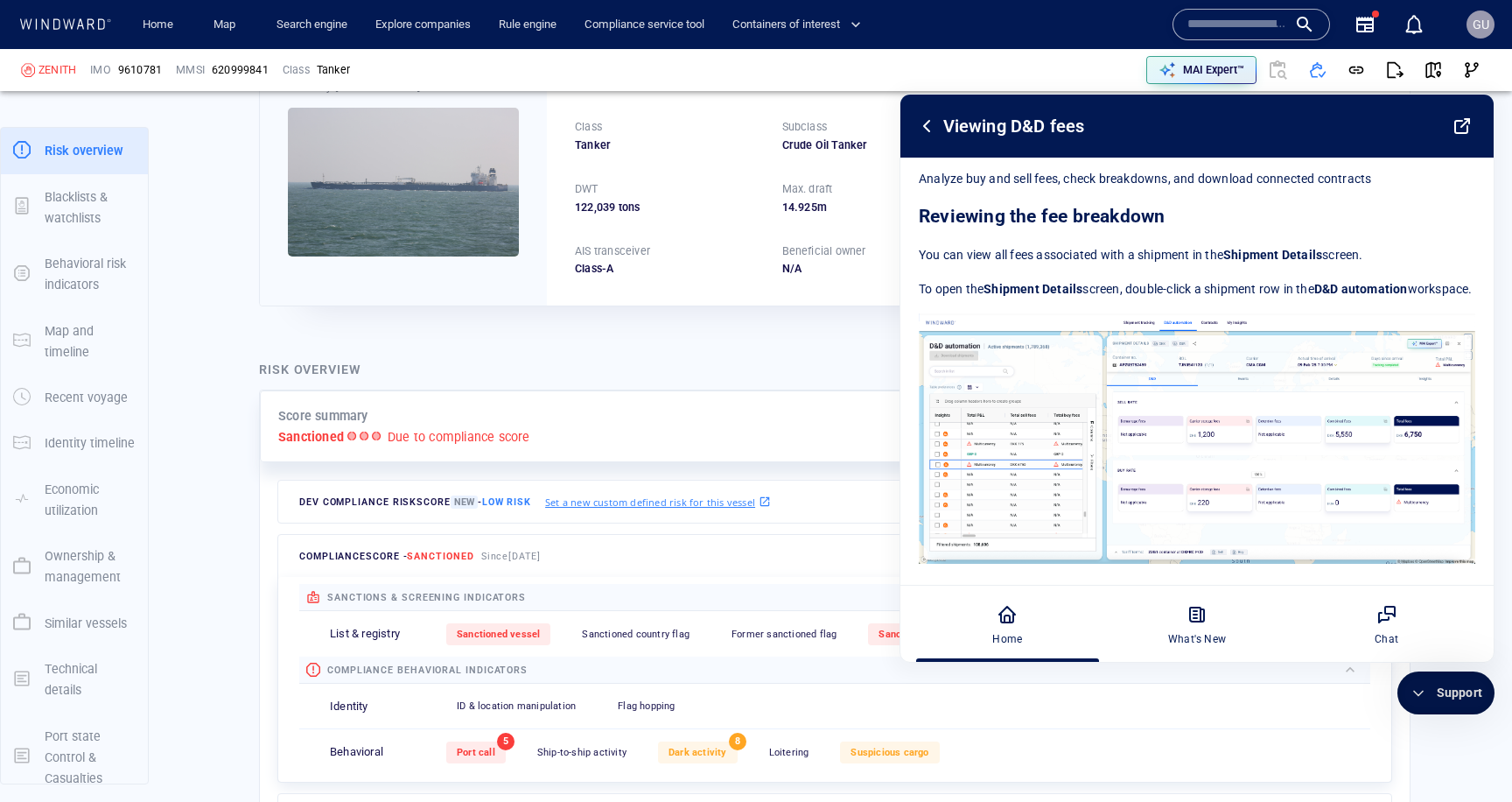
click at [1447, 690] on div "Support" at bounding box center [1459, 692] width 45 height 18
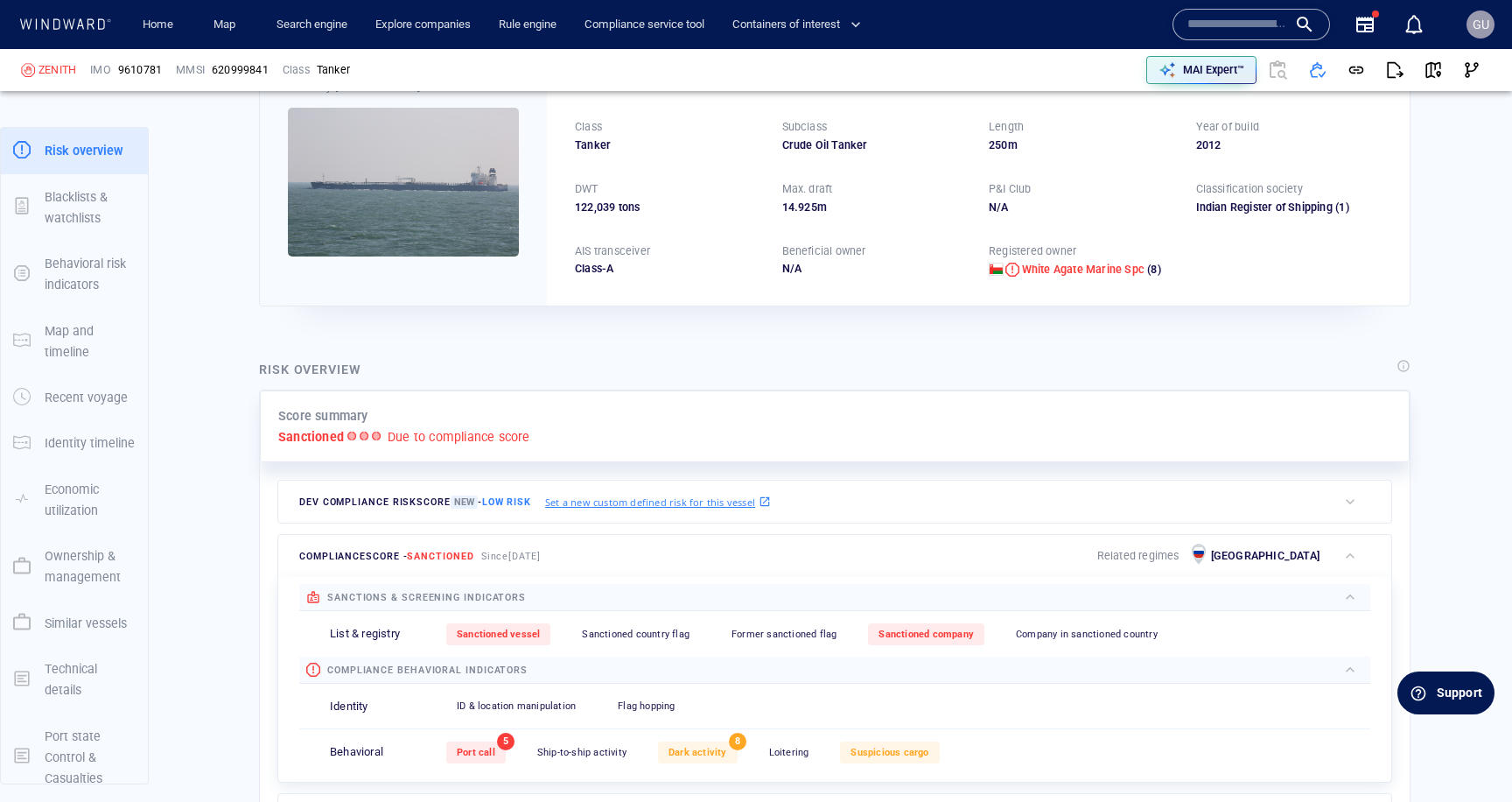
click at [1474, 687] on div "Support" at bounding box center [1459, 692] width 45 height 18
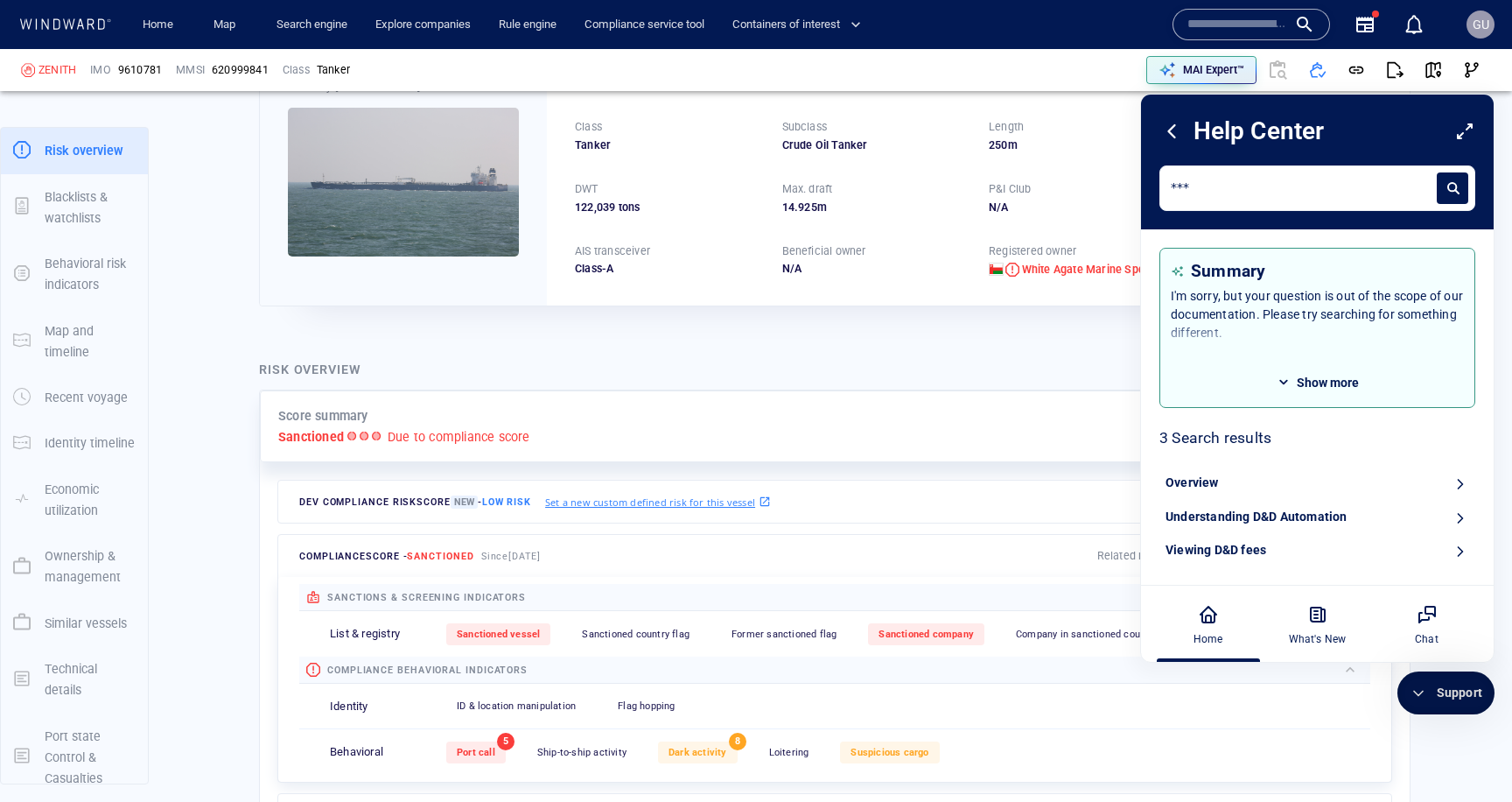
click at [1230, 551] on div "Viewing D&D fees" at bounding box center [1216, 550] width 100 height 18
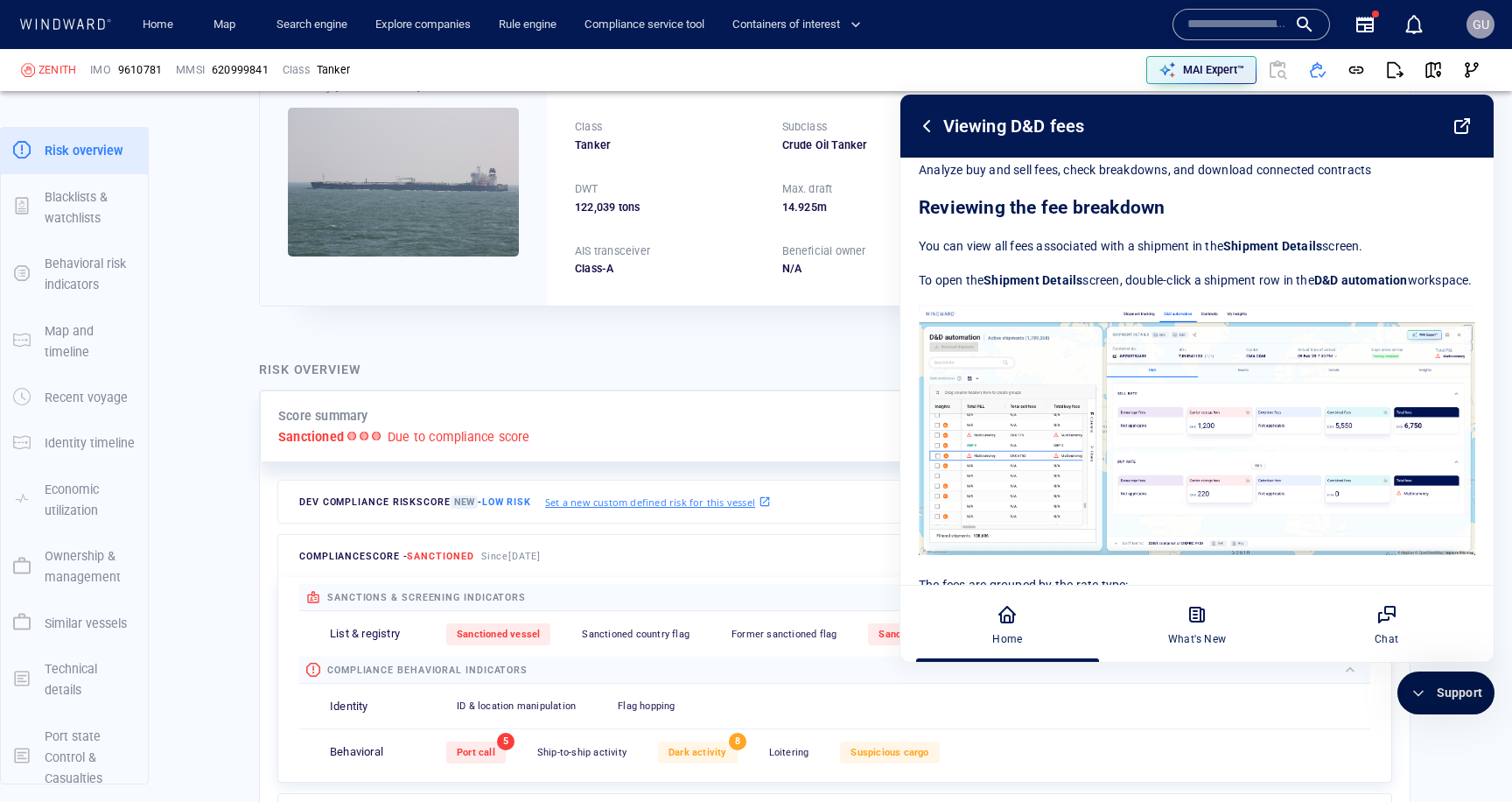
scroll to position [0, 0]
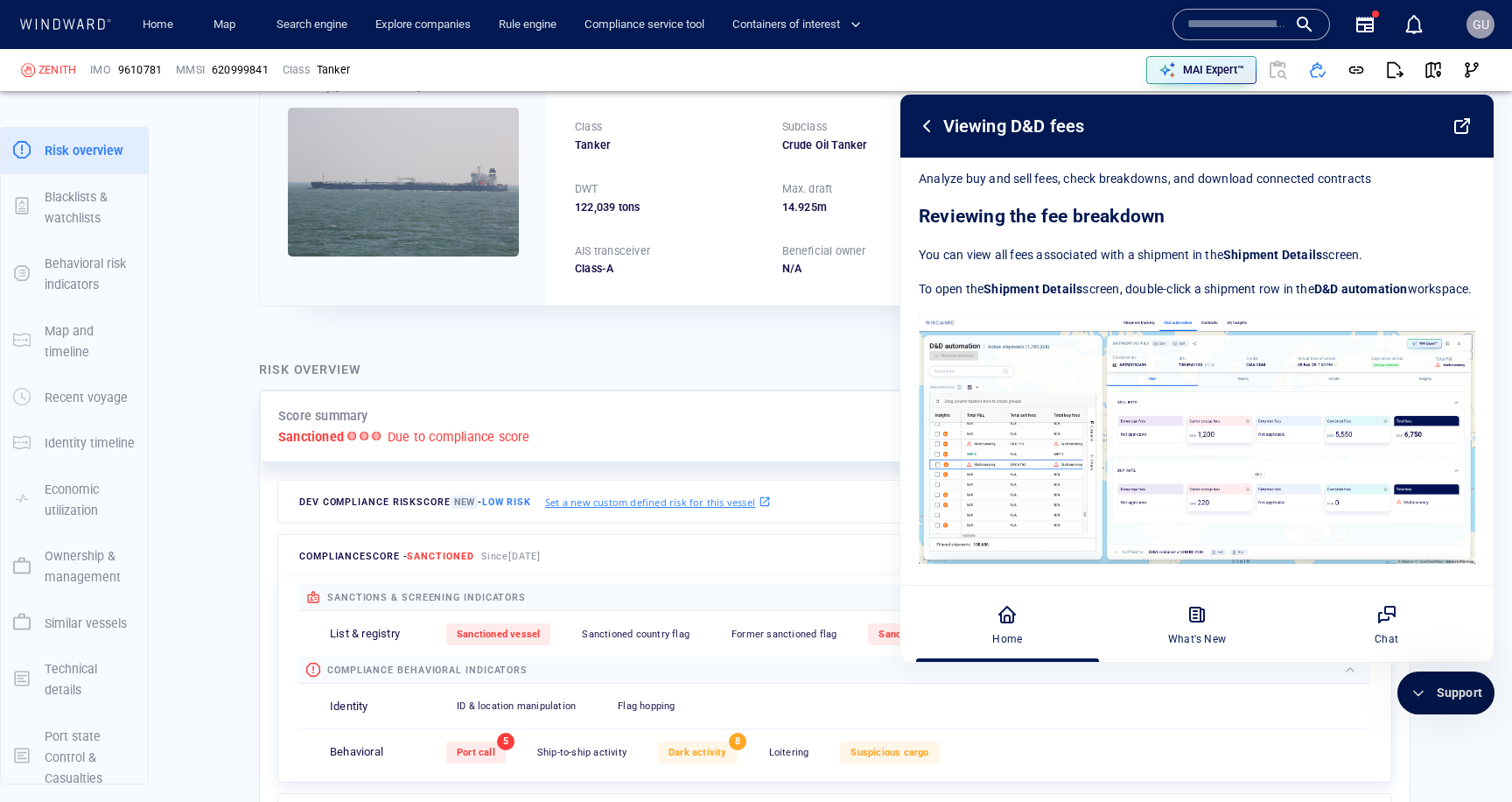
click at [1458, 125] on icon at bounding box center [1463, 126] width 21 height 21
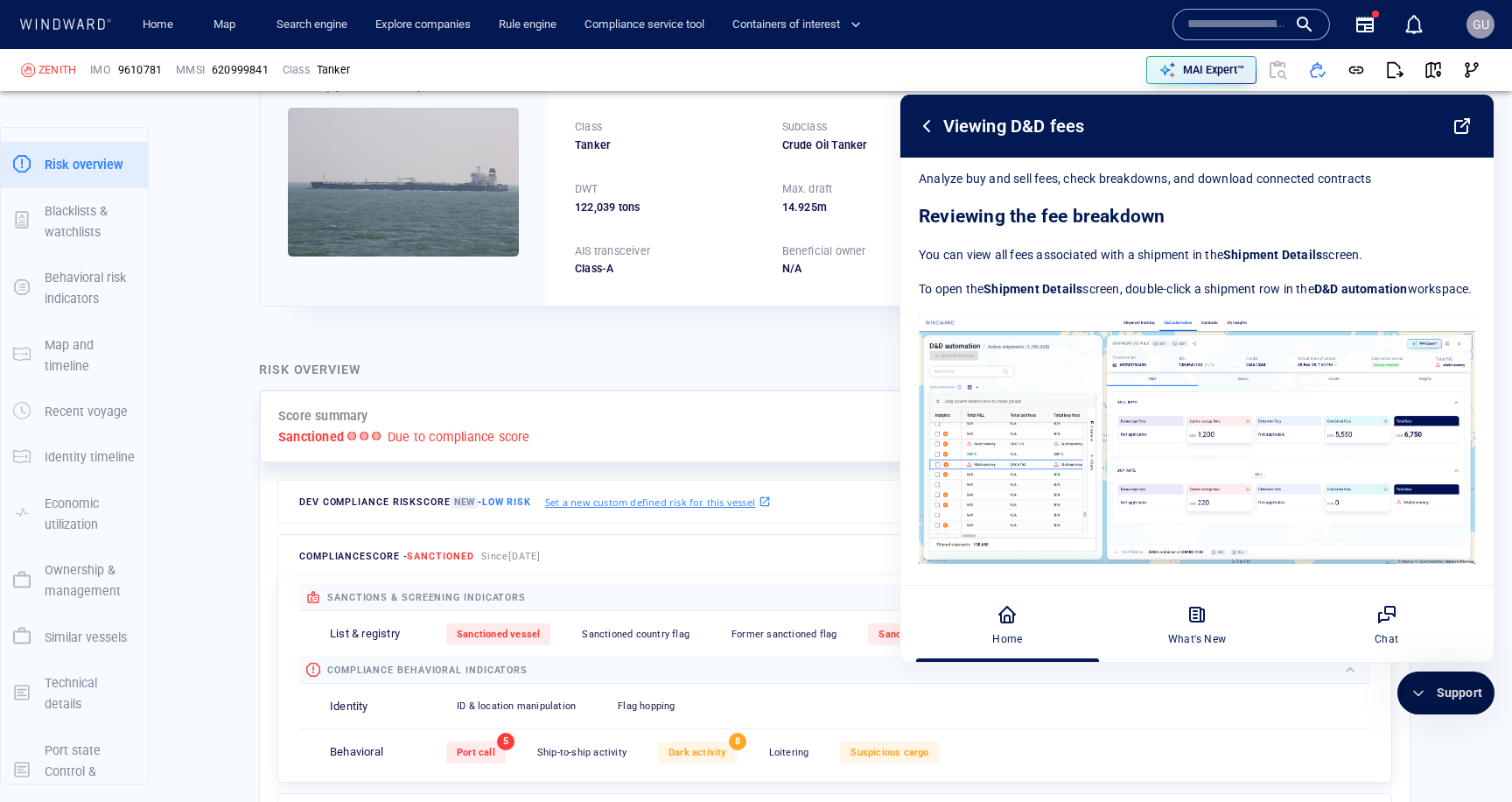
click at [1438, 679] on div "Support" at bounding box center [1446, 693] width 97 height 42
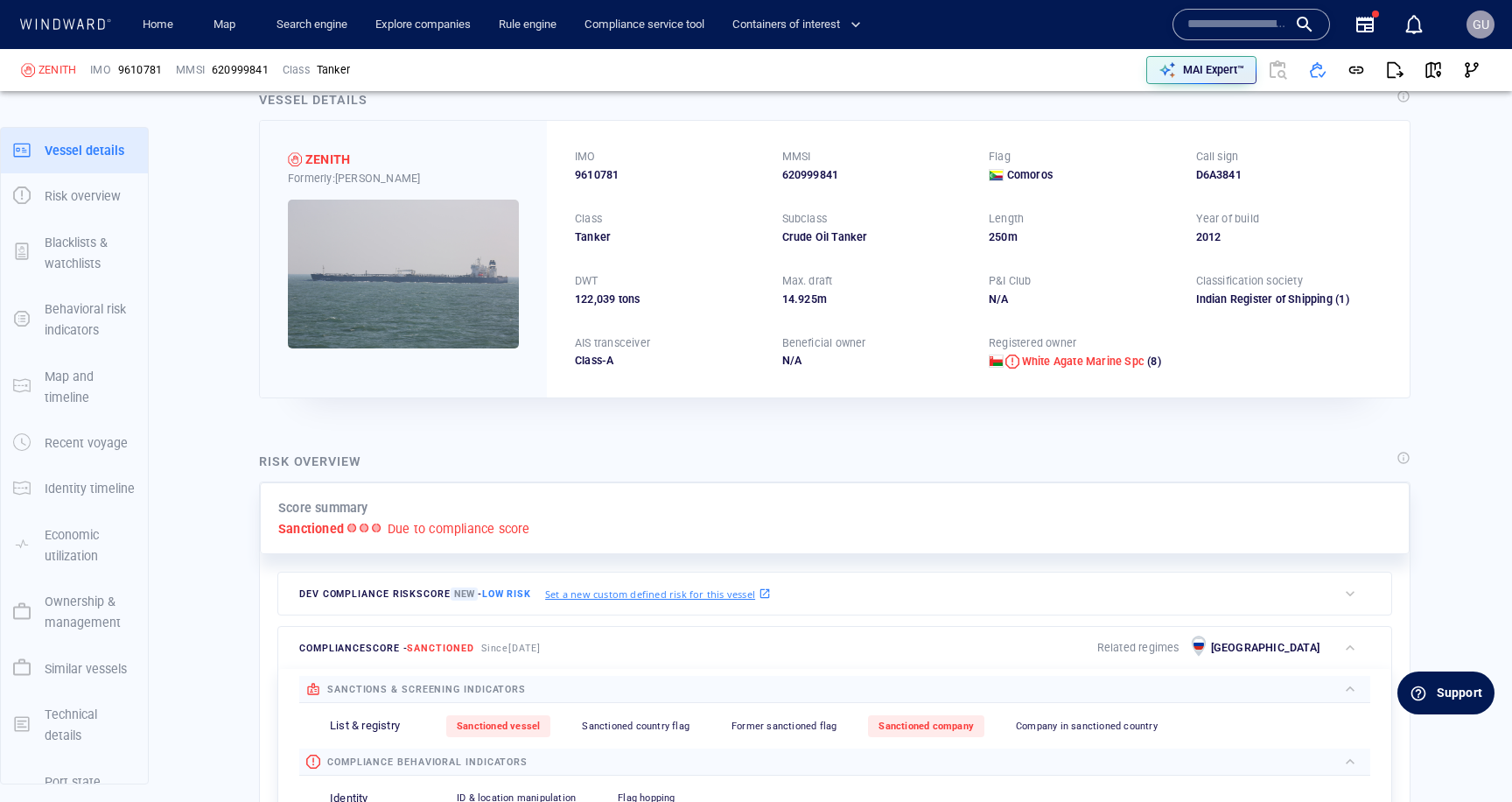
scroll to position [0, 0]
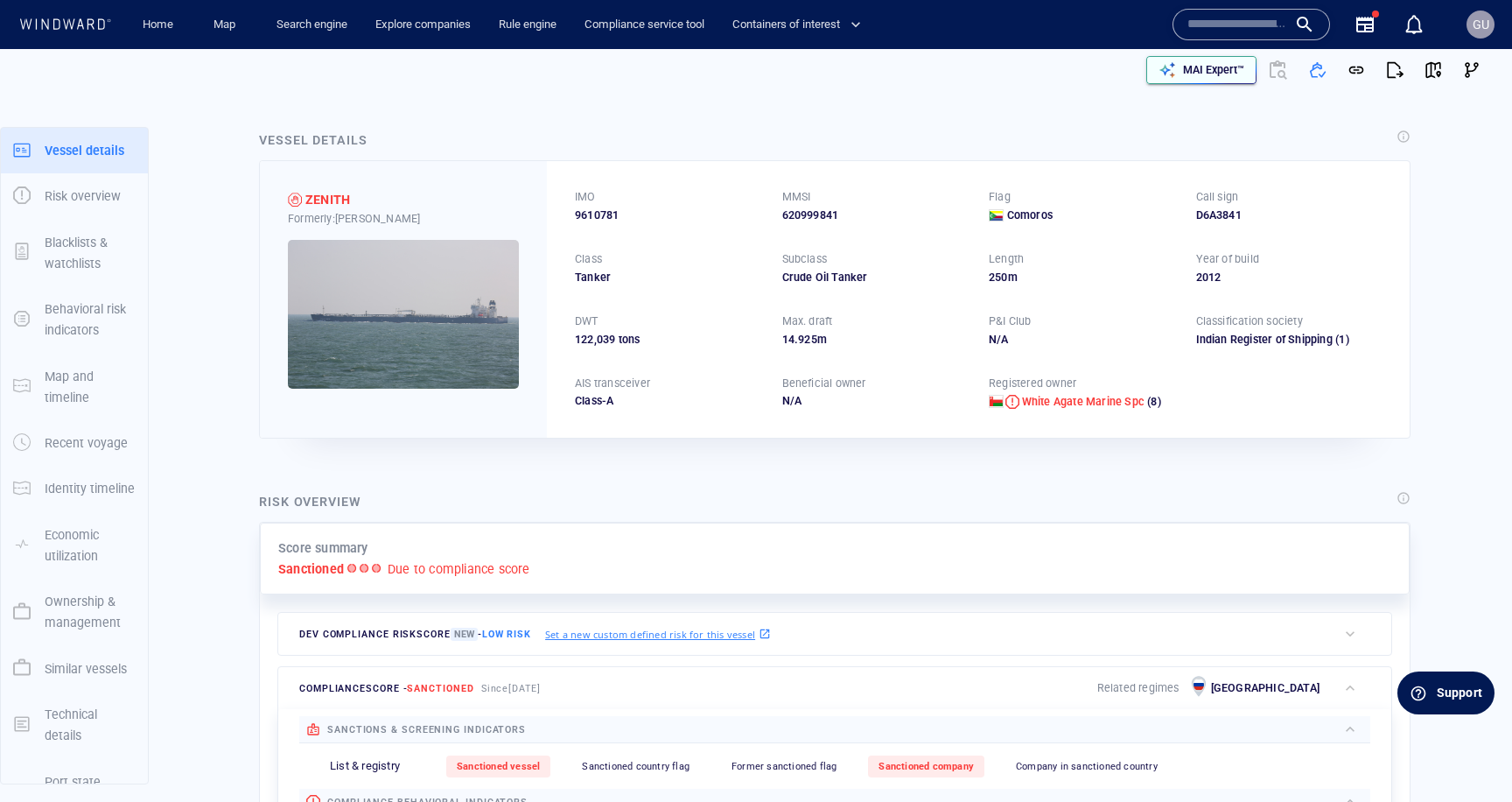
click at [1180, 79] on div "MAI Expert™" at bounding box center [1214, 70] width 69 height 23
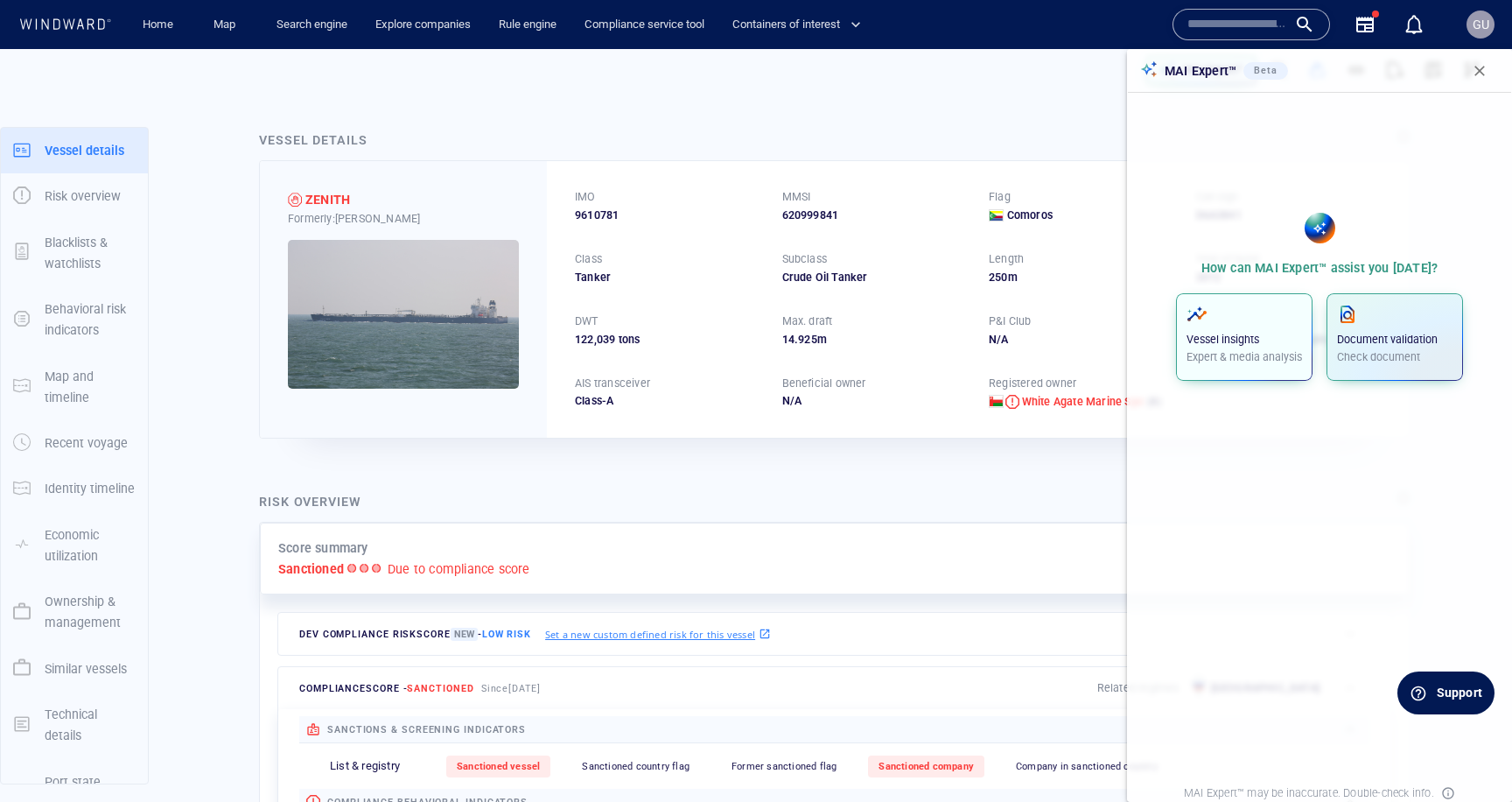
click at [1249, 364] on p "Expert & media analysis" at bounding box center [1245, 357] width 116 height 15
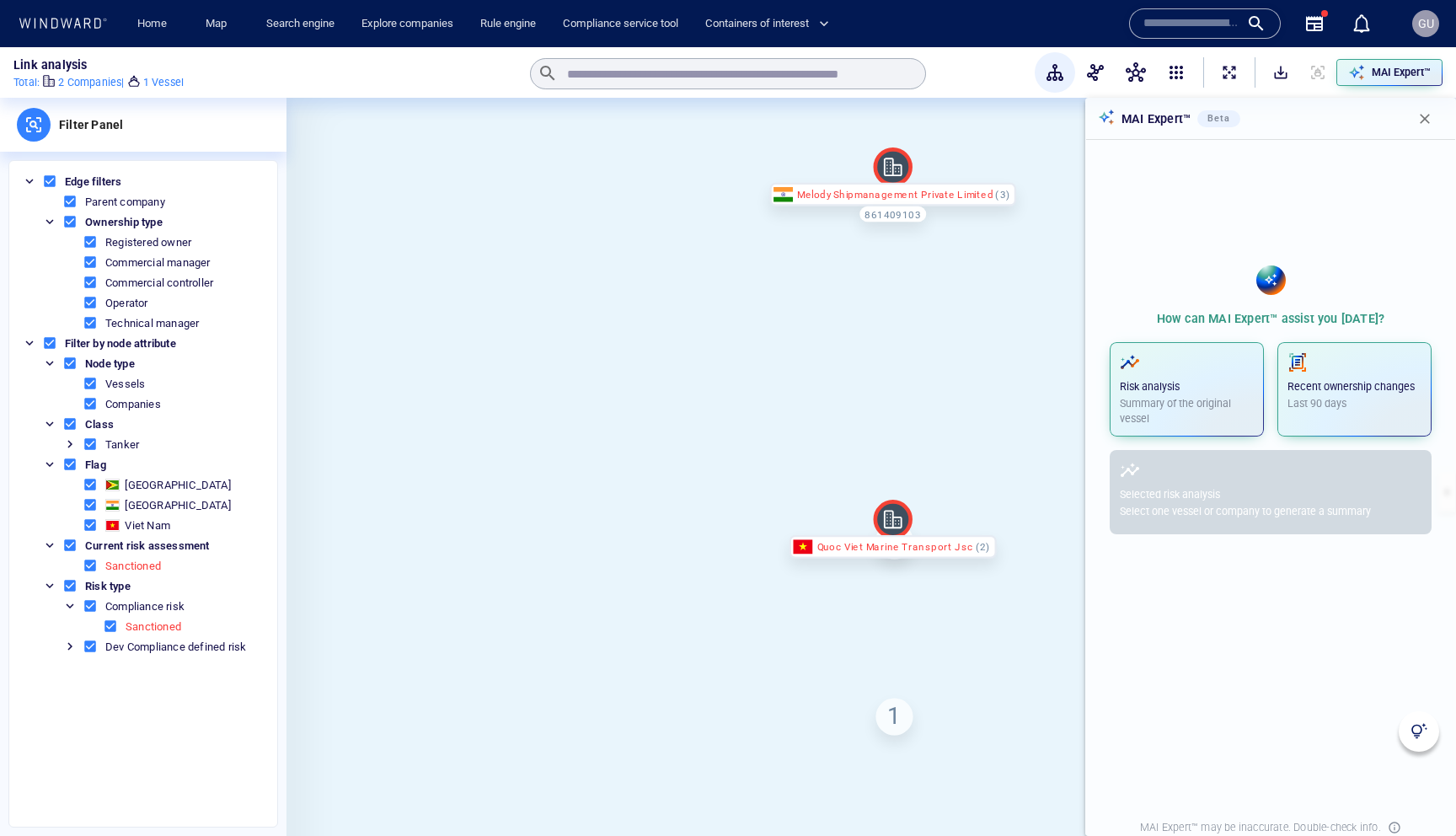
scroll to position [8, 0]
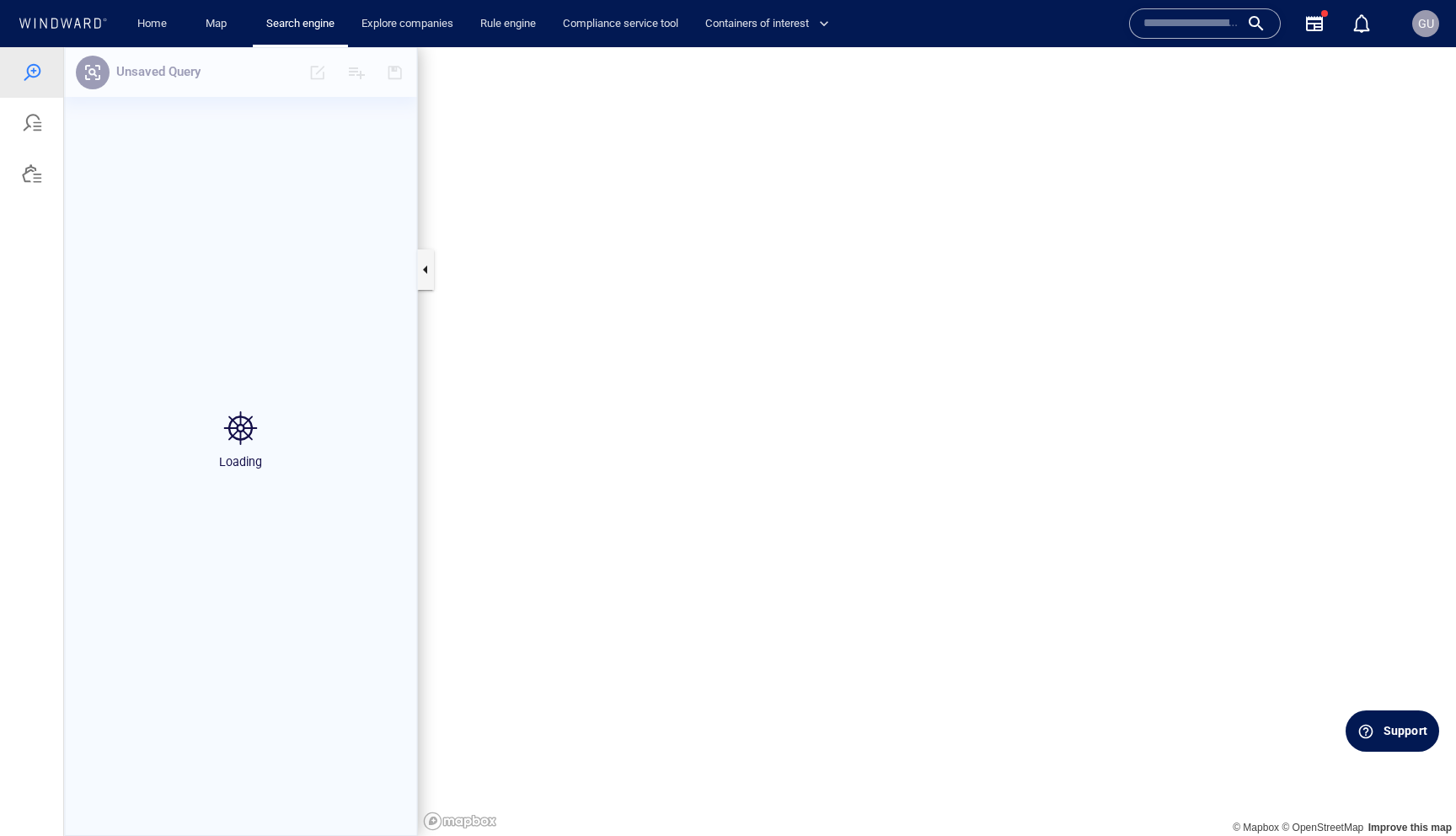
click at [1386, 735] on div "Support" at bounding box center [1405, 730] width 44 height 18
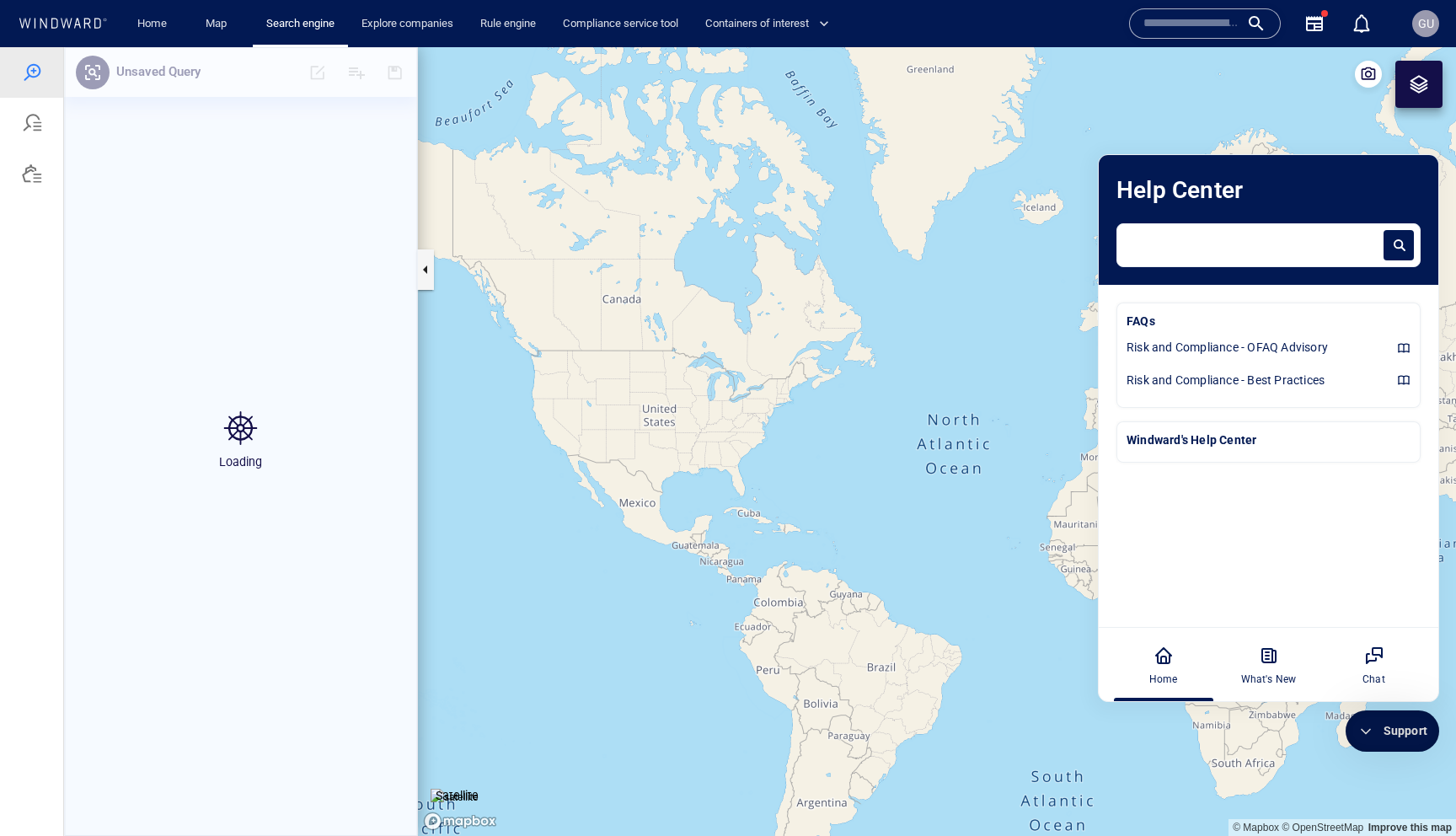
click at [1216, 248] on textarea at bounding box center [1254, 241] width 254 height 21
paste textarea "**********"
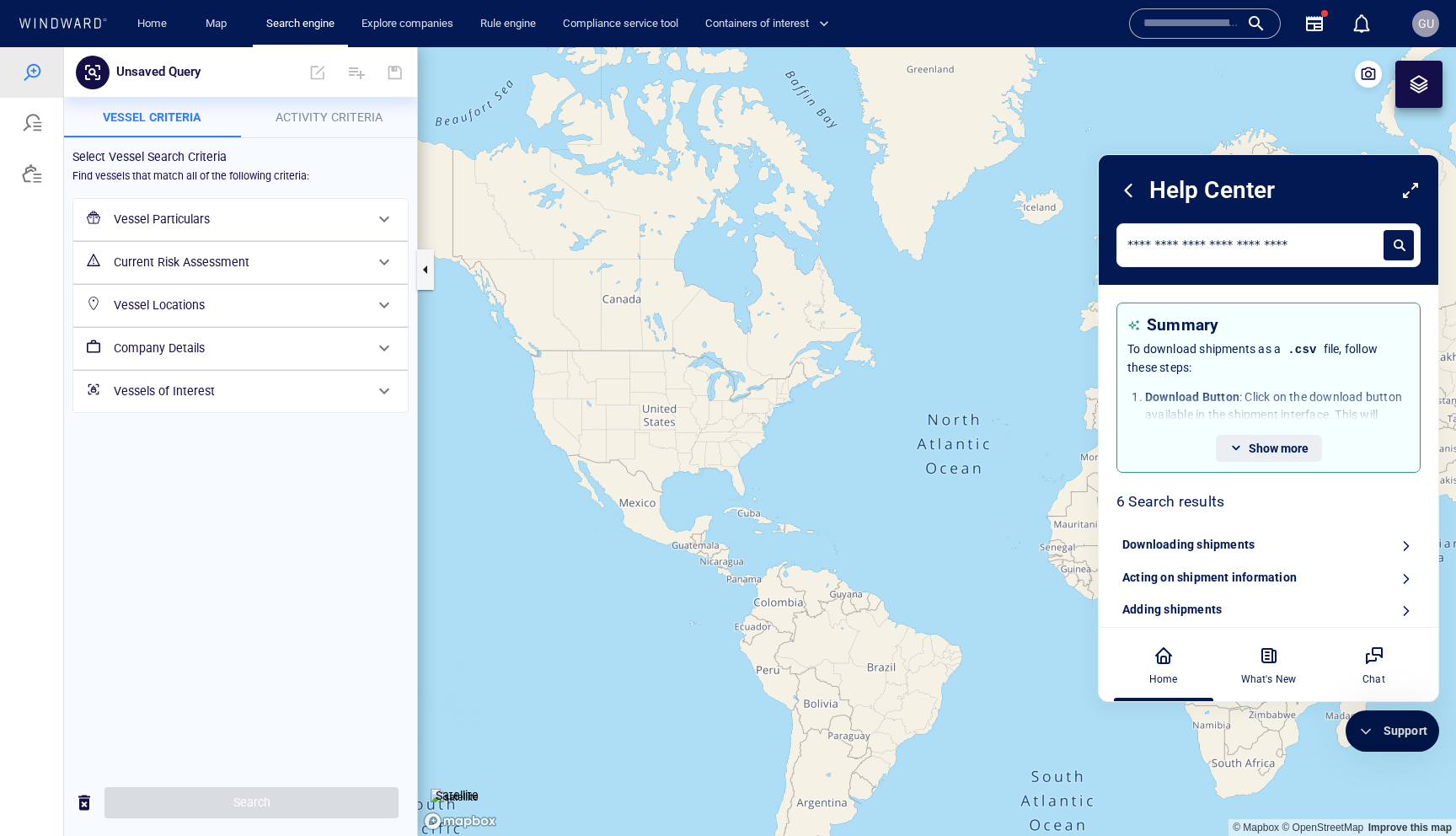
type textarea "**********"
click at [1249, 449] on span "Show more" at bounding box center [1279, 448] width 59 height 14
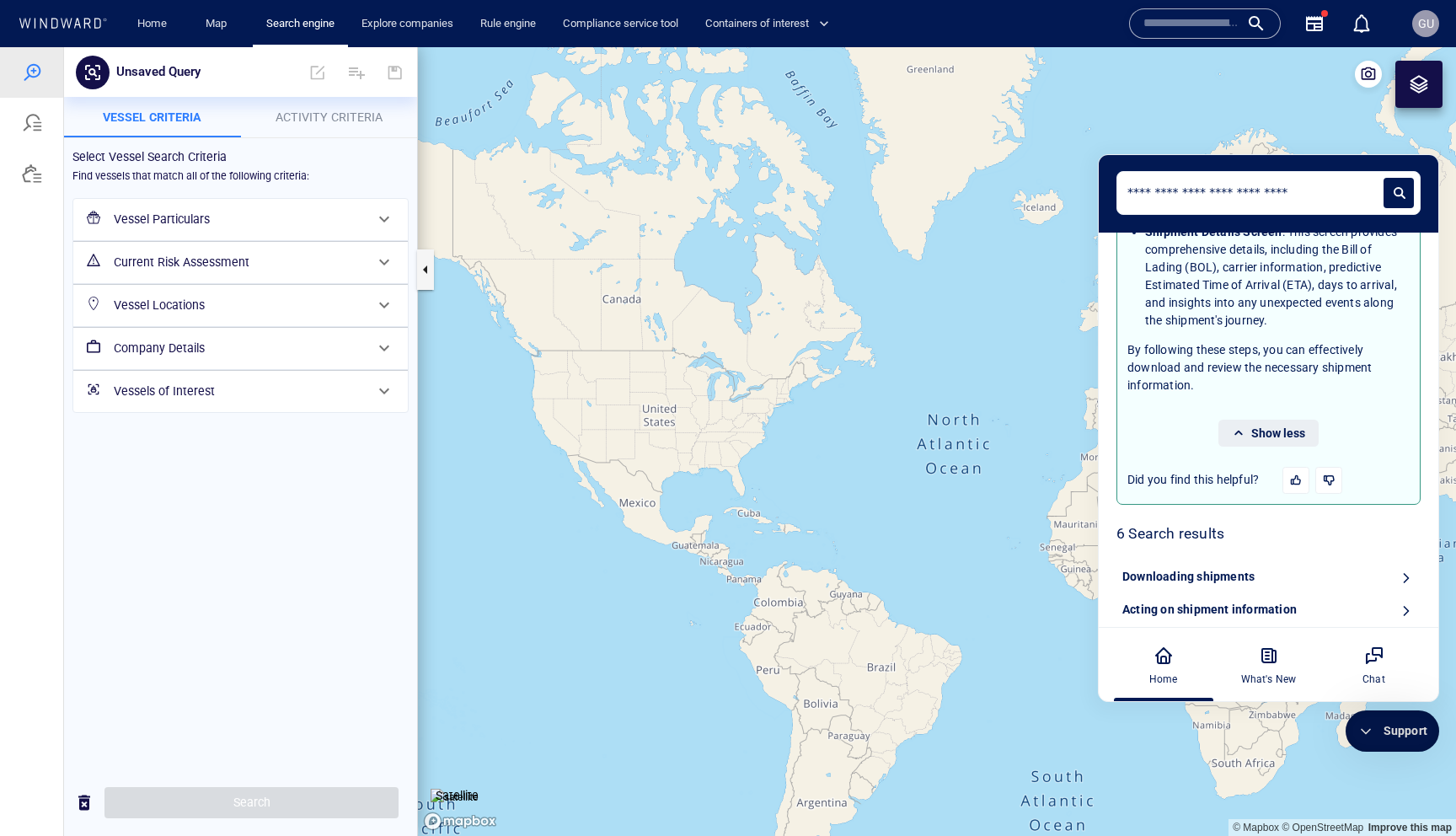
click at [1265, 435] on span "Show less" at bounding box center [1279, 433] width 54 height 14
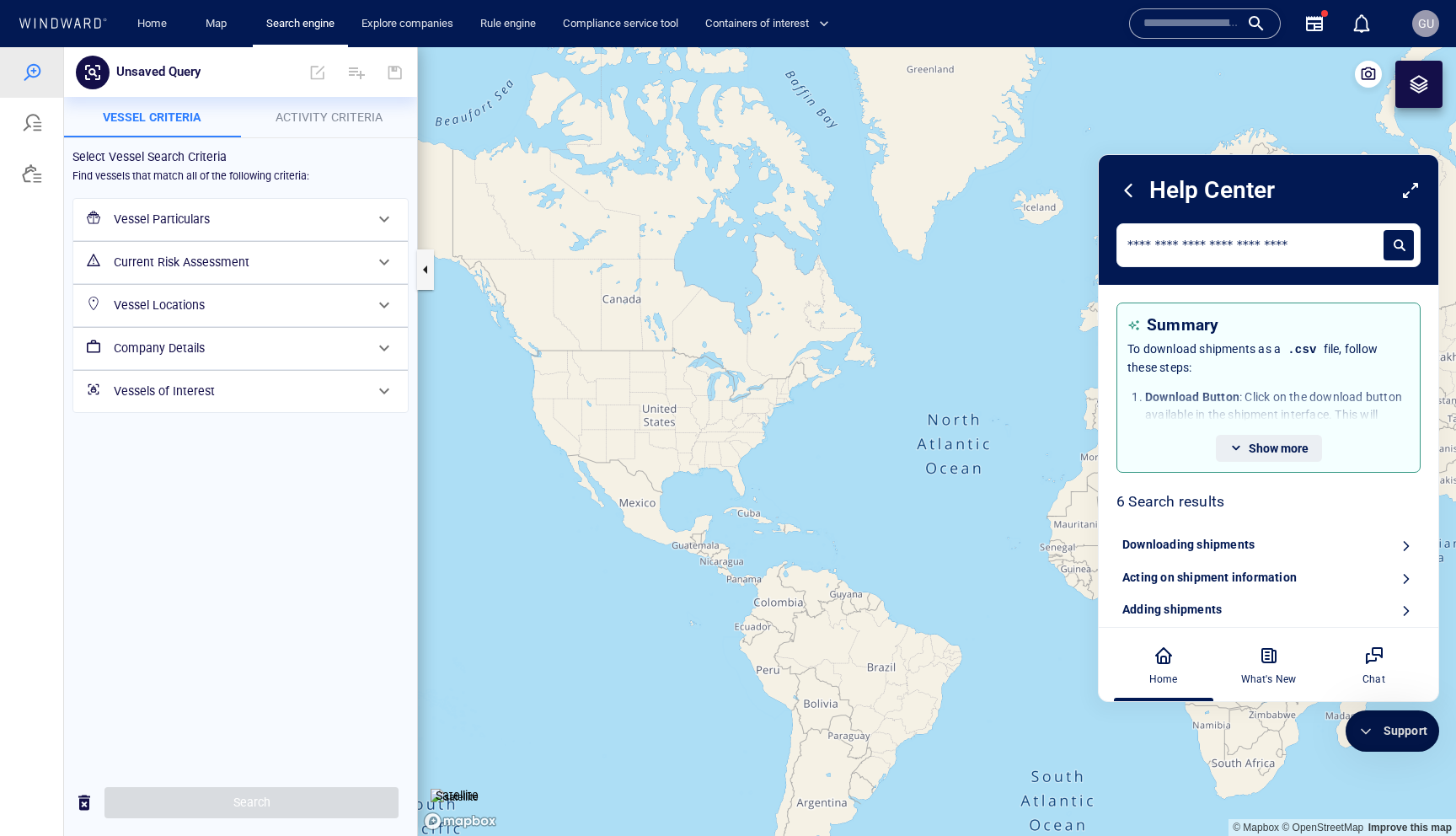
click at [1249, 449] on span "Show more" at bounding box center [1279, 448] width 59 height 14
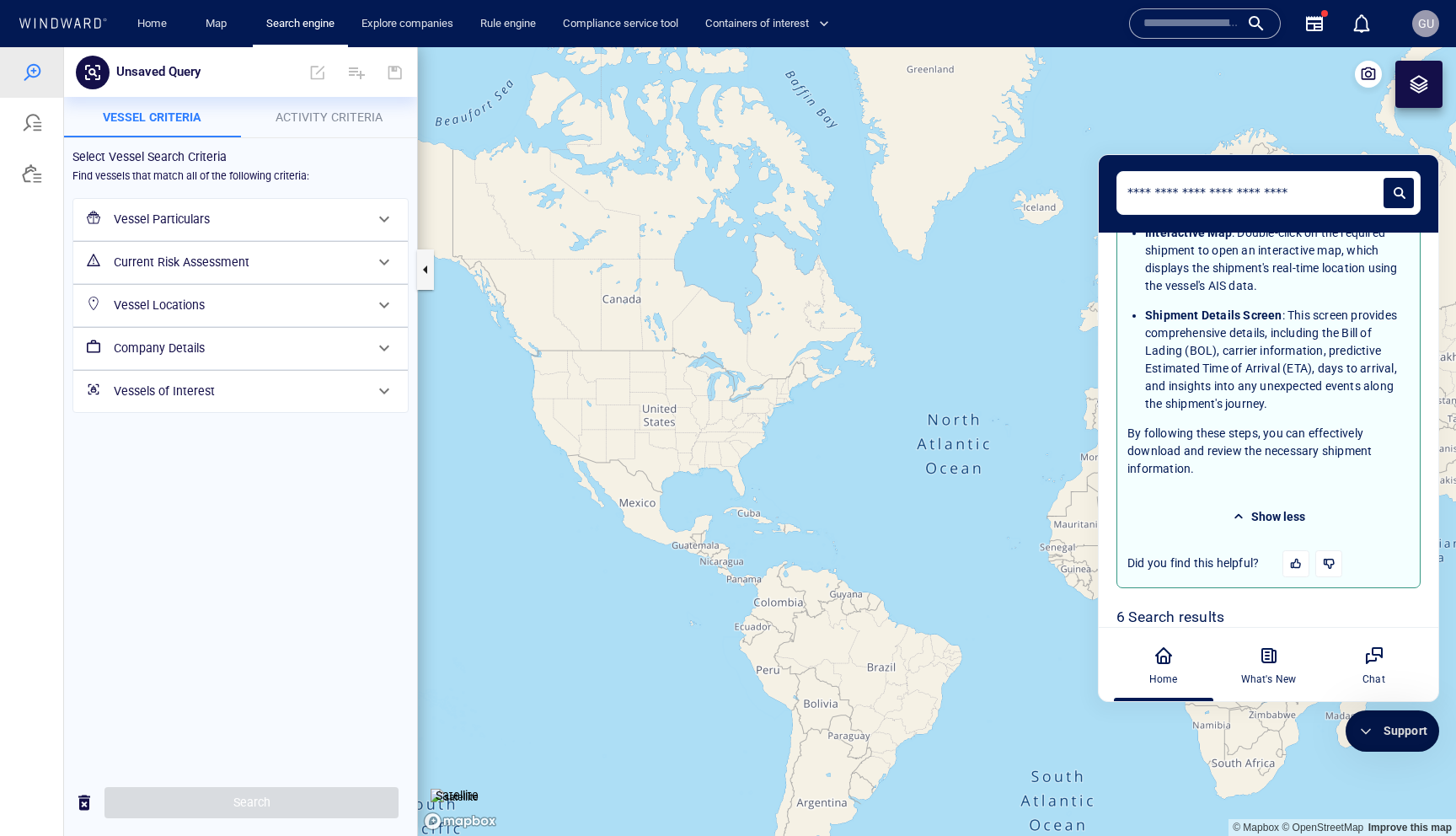
scroll to position [368, 0]
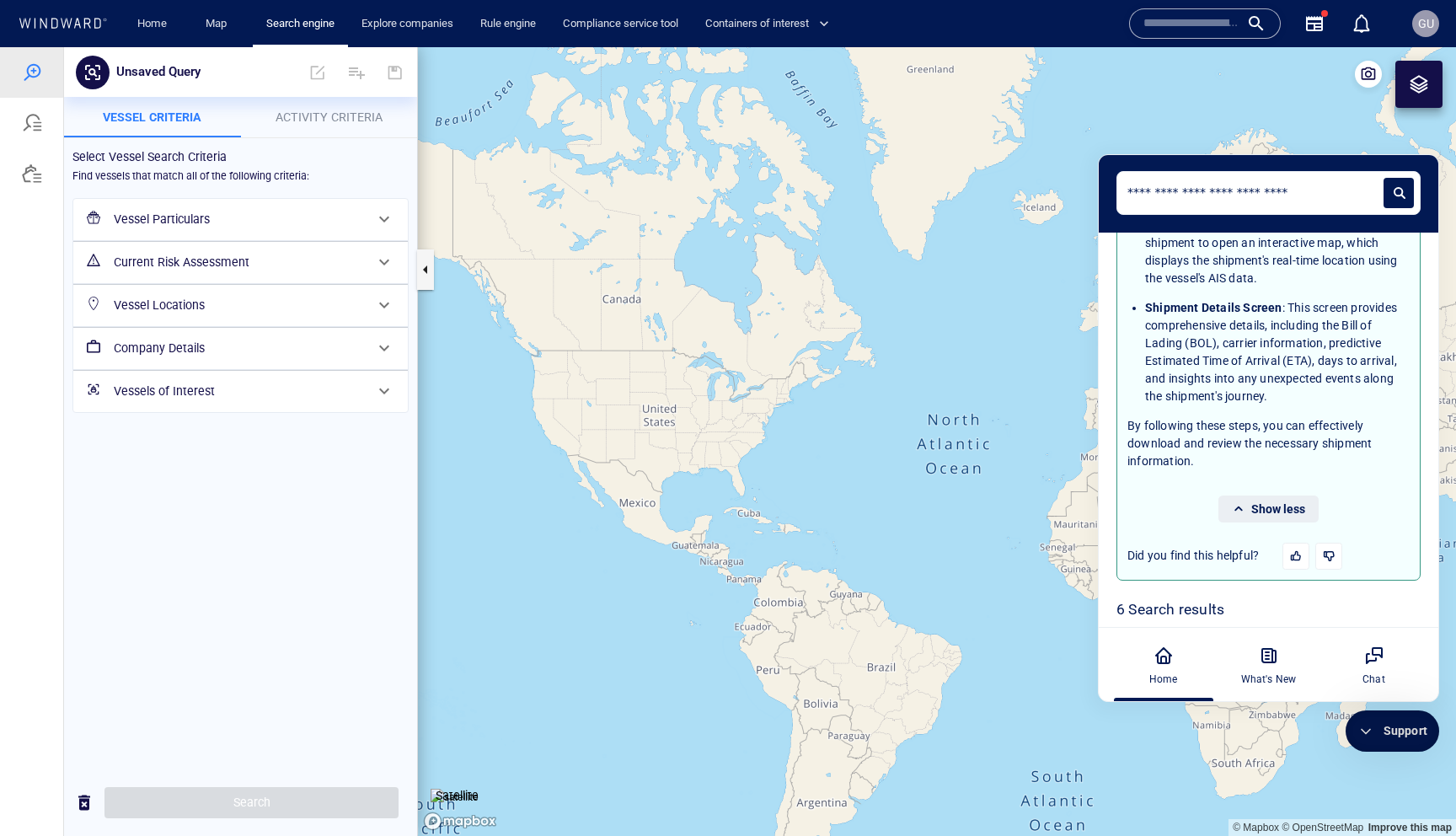
click at [1258, 503] on span "Show less" at bounding box center [1279, 509] width 54 height 14
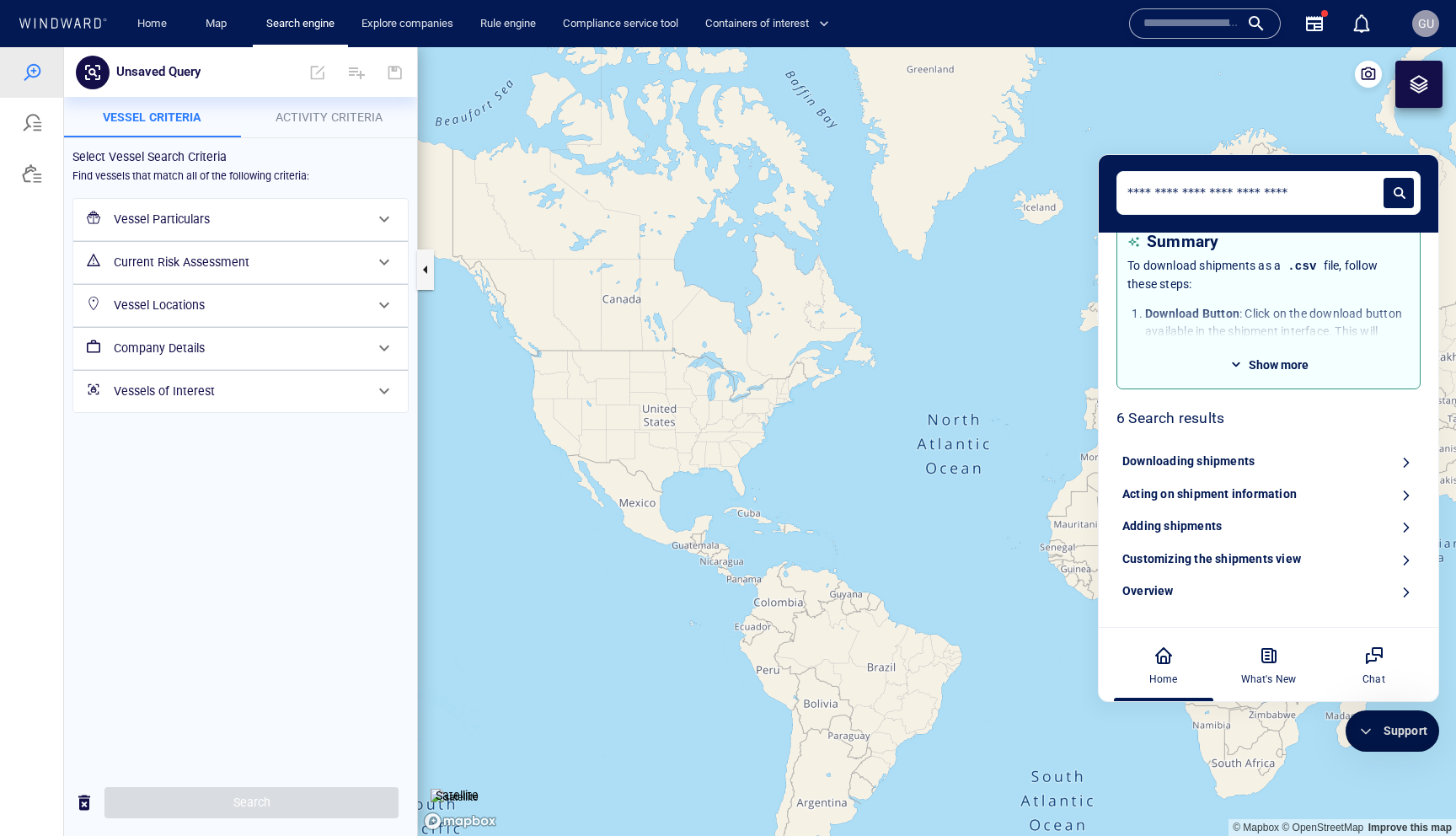
scroll to position [0, 0]
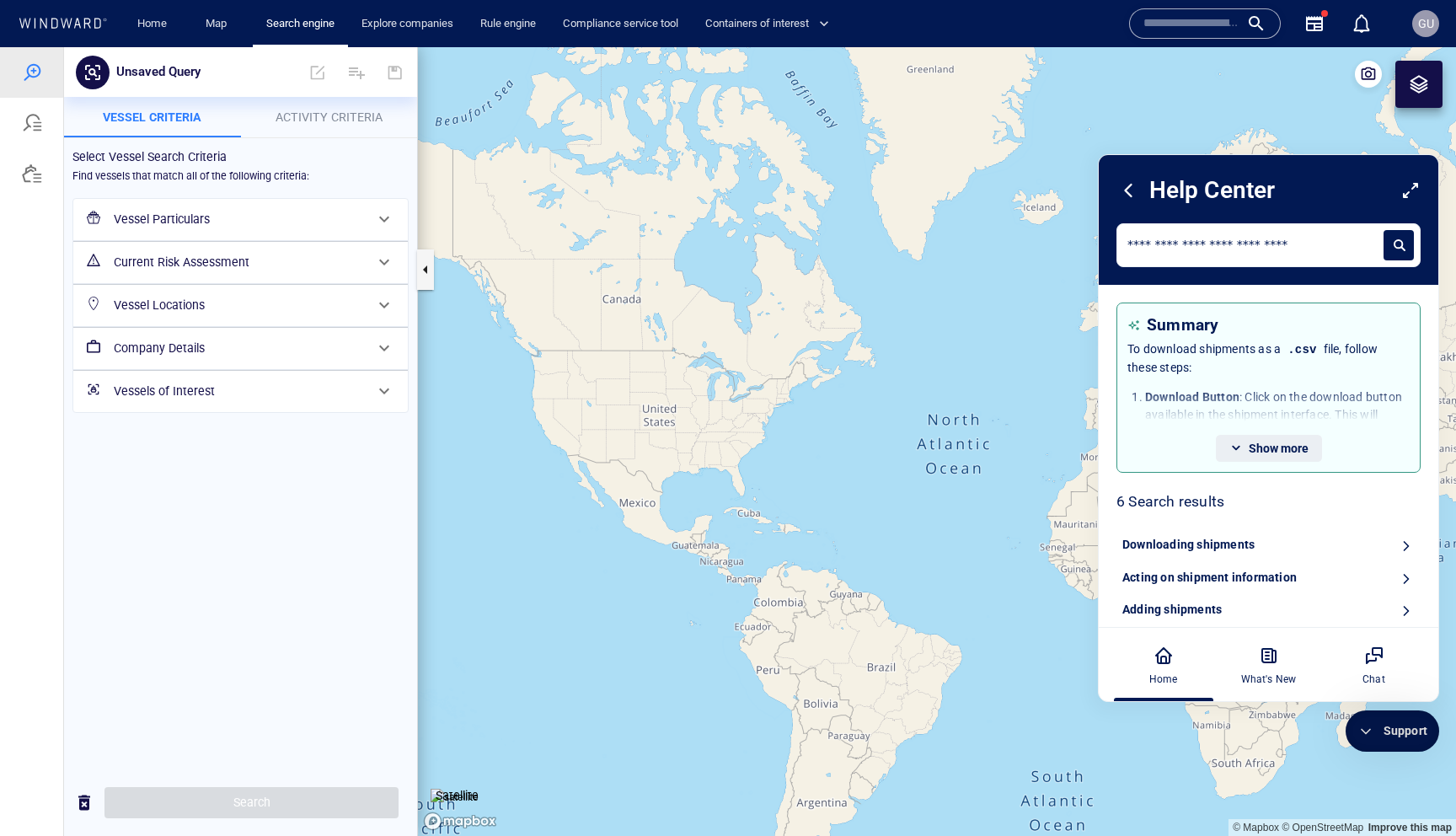
click at [1261, 451] on span "Show more" at bounding box center [1279, 448] width 59 height 14
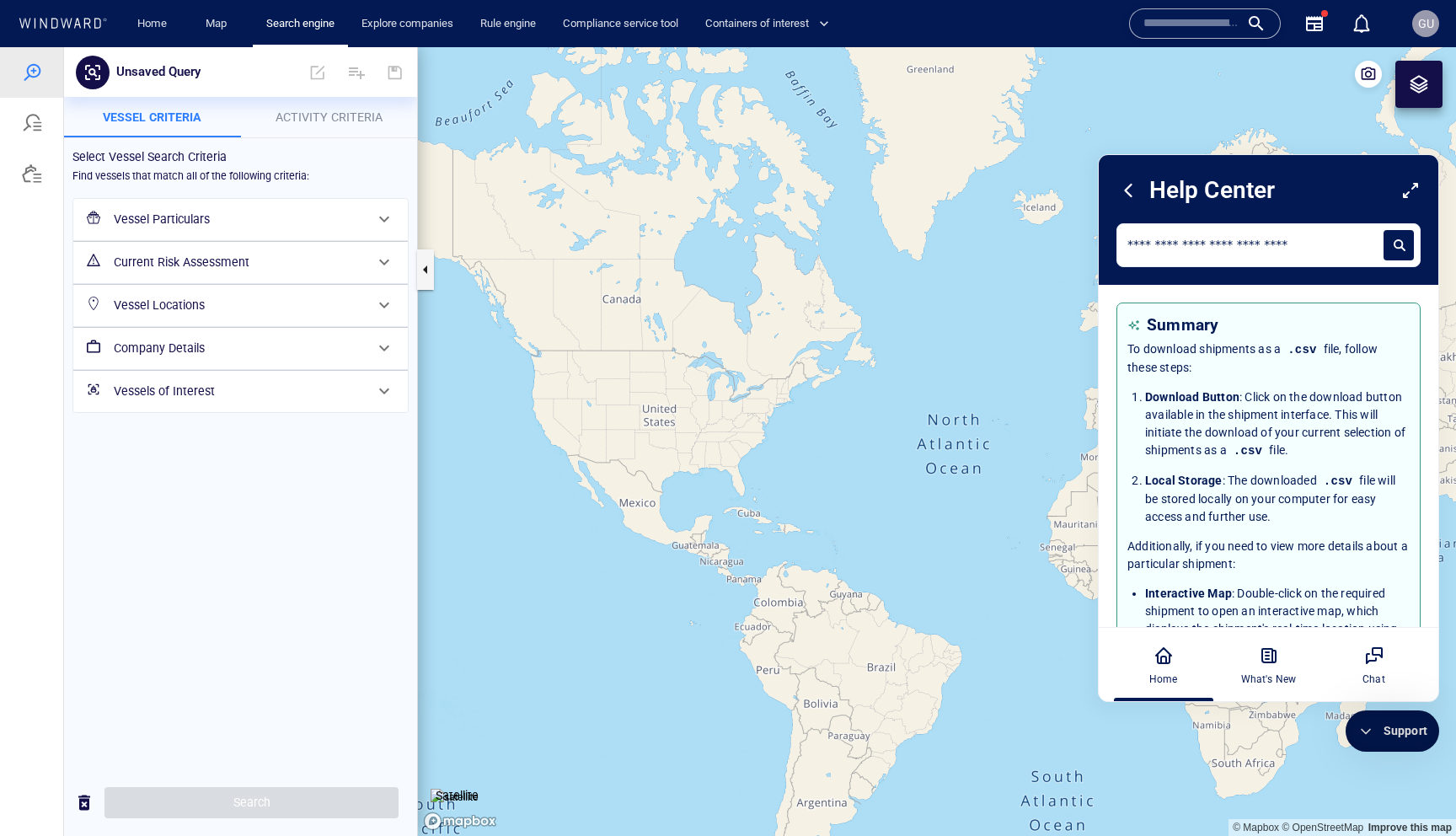
click at [1135, 196] on icon at bounding box center [1128, 189] width 23 height 23
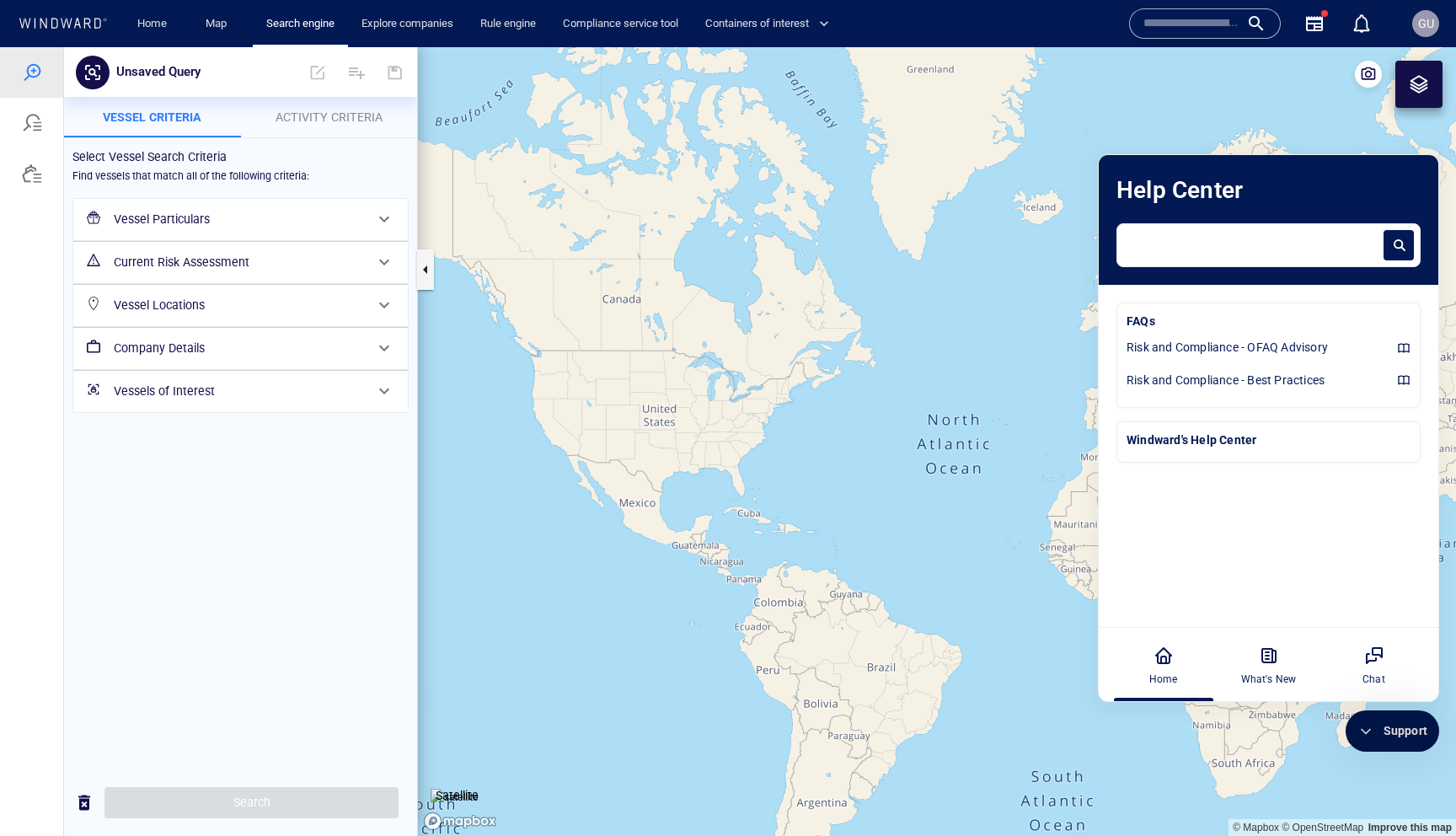
click at [1213, 243] on textarea at bounding box center [1254, 241] width 254 height 21
paste textarea "**********"
type textarea "**********"
